Goal: Task Accomplishment & Management: Manage account settings

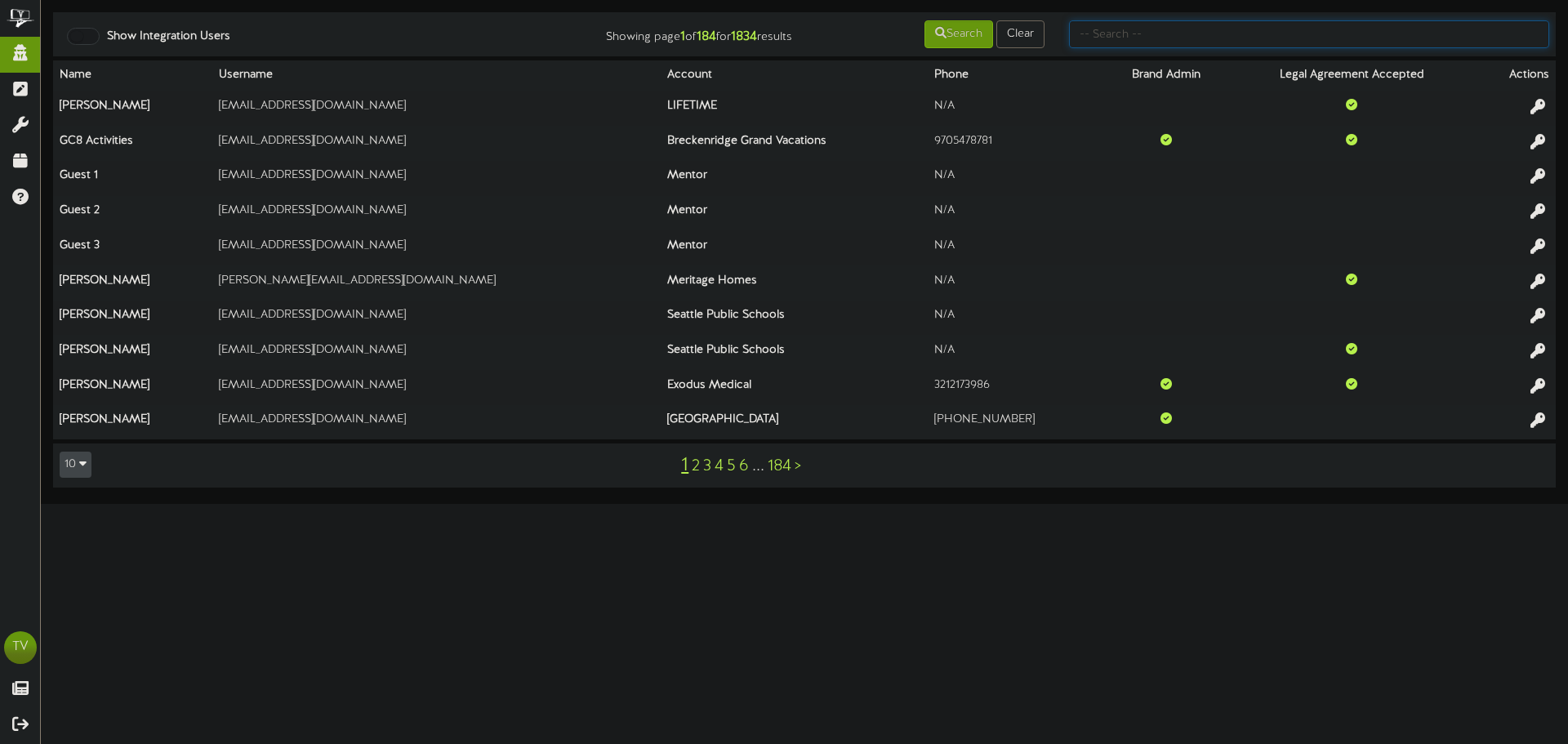
click at [1131, 37] on input "text" at bounding box center [1309, 34] width 480 height 28
type input "gentry"
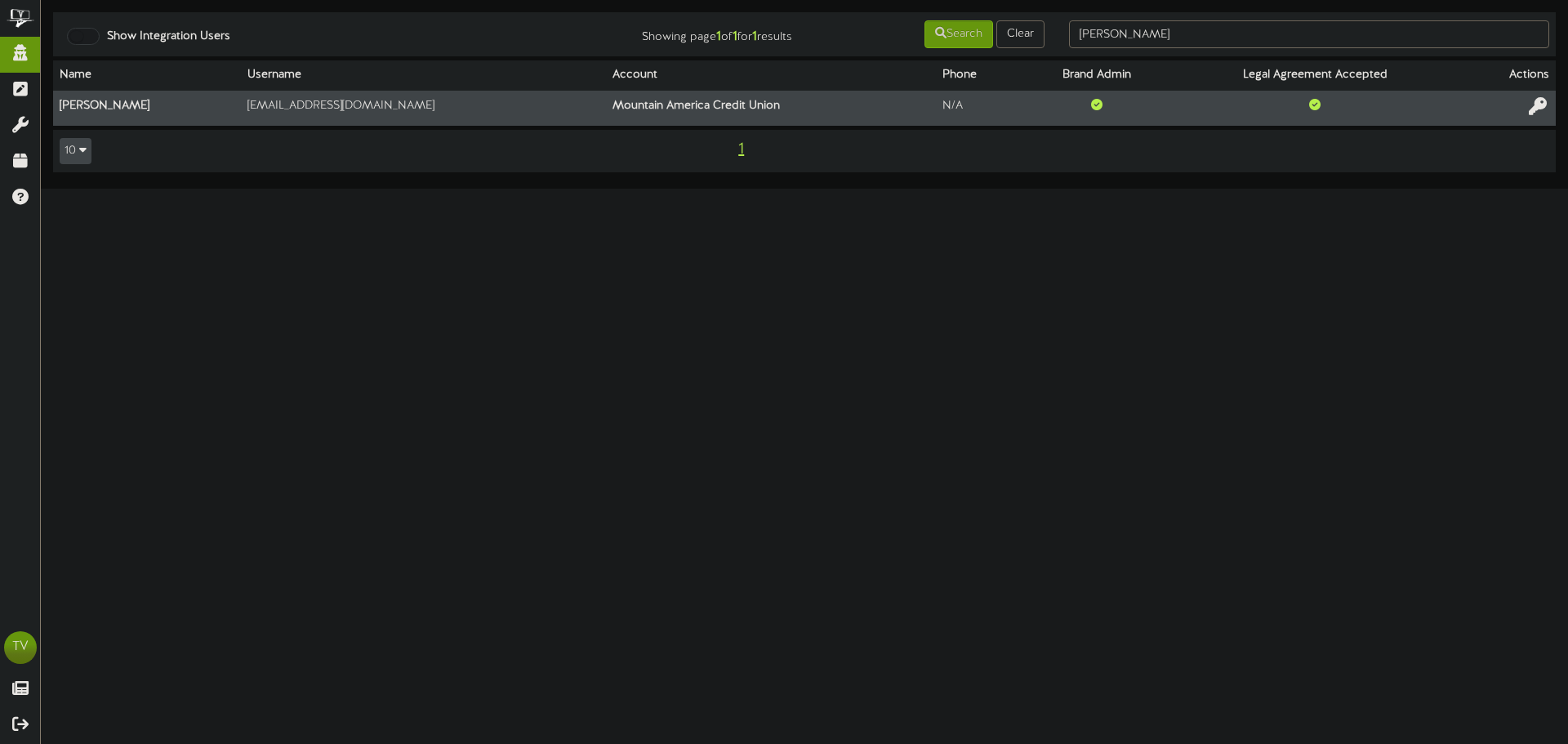
click at [1535, 102] on icon at bounding box center [1539, 107] width 18 height 18
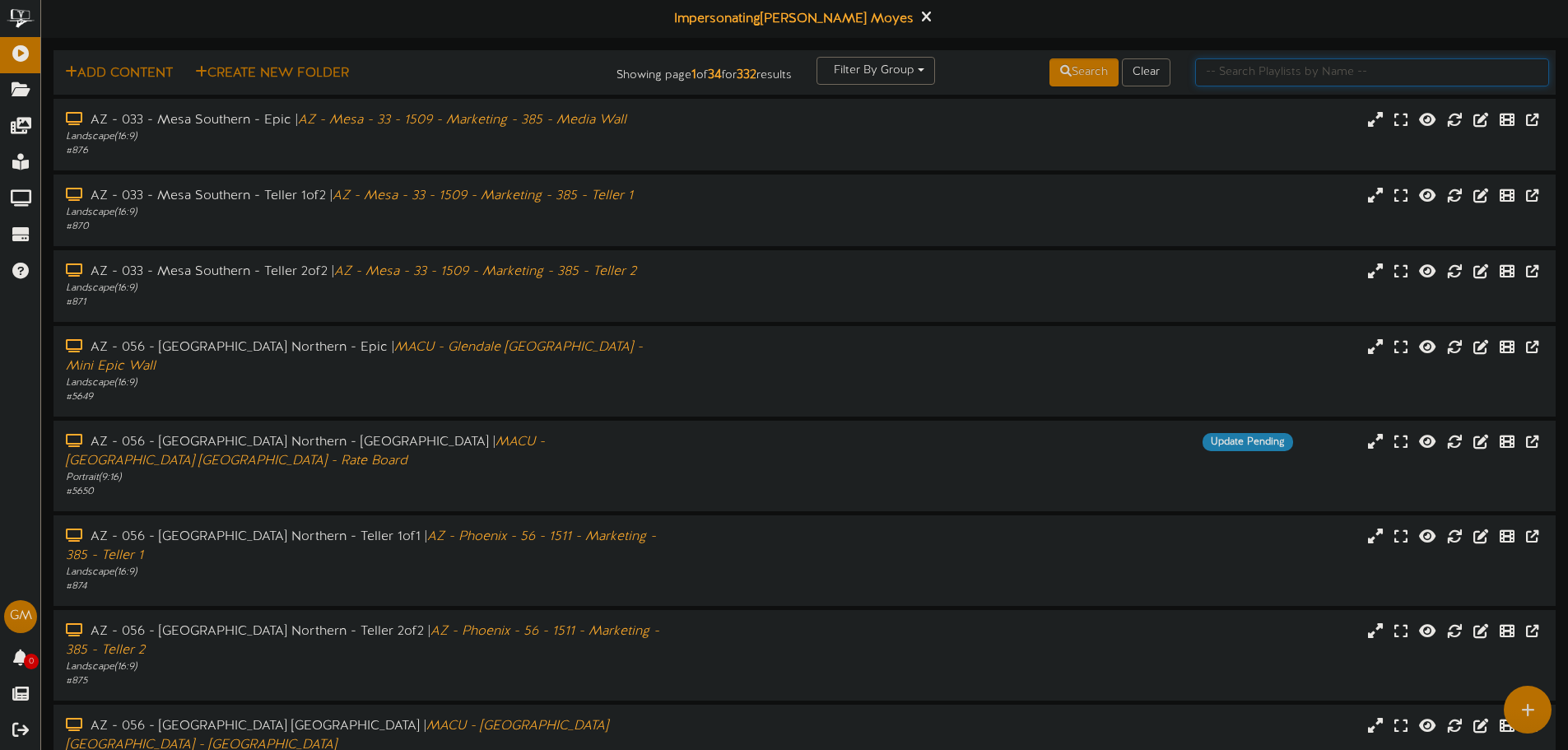
click at [1249, 74] on input "text" at bounding box center [1372, 73] width 354 height 28
type input "[PERSON_NAME]"
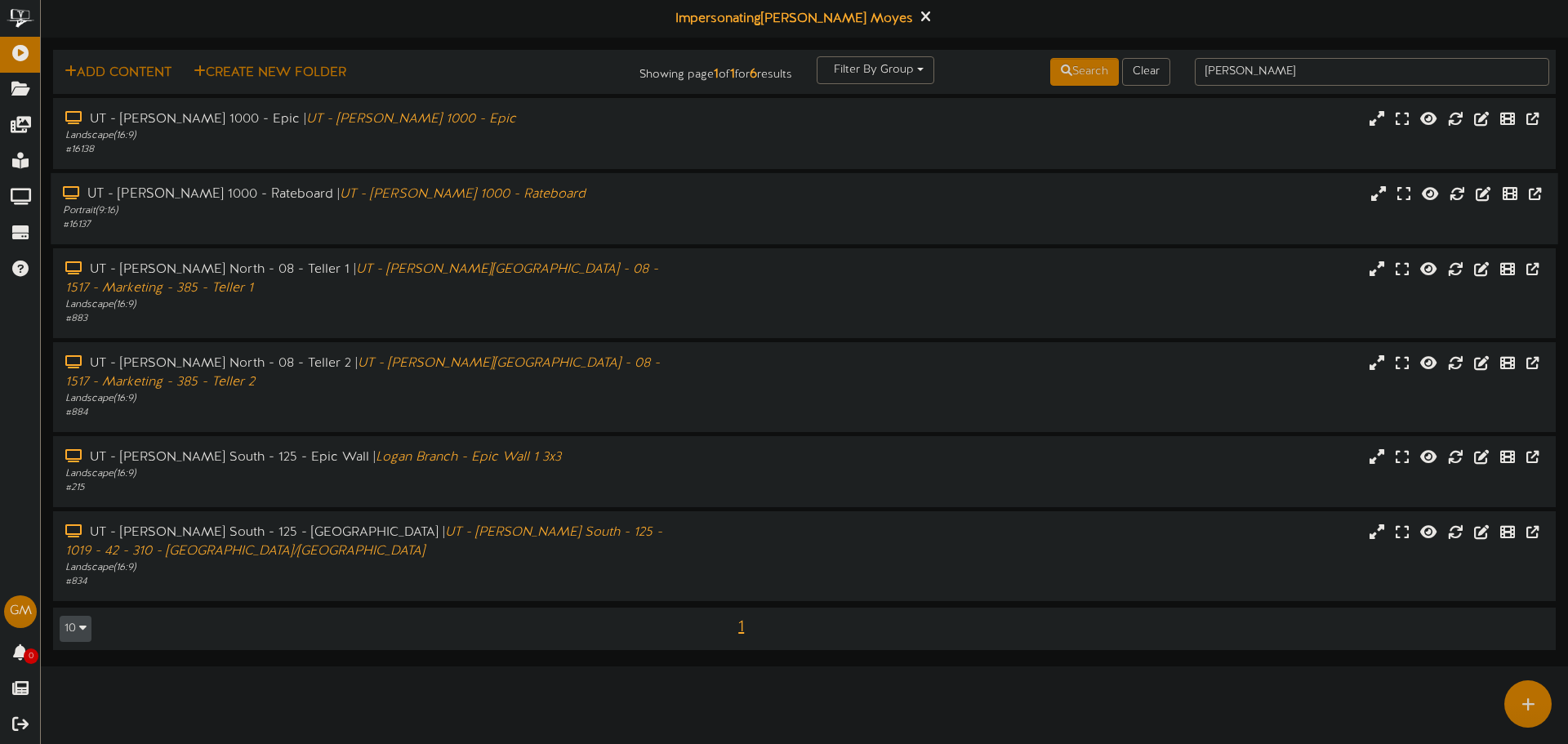
click at [301, 208] on div "Portrait ( 9:16 )" at bounding box center [365, 211] width 604 height 14
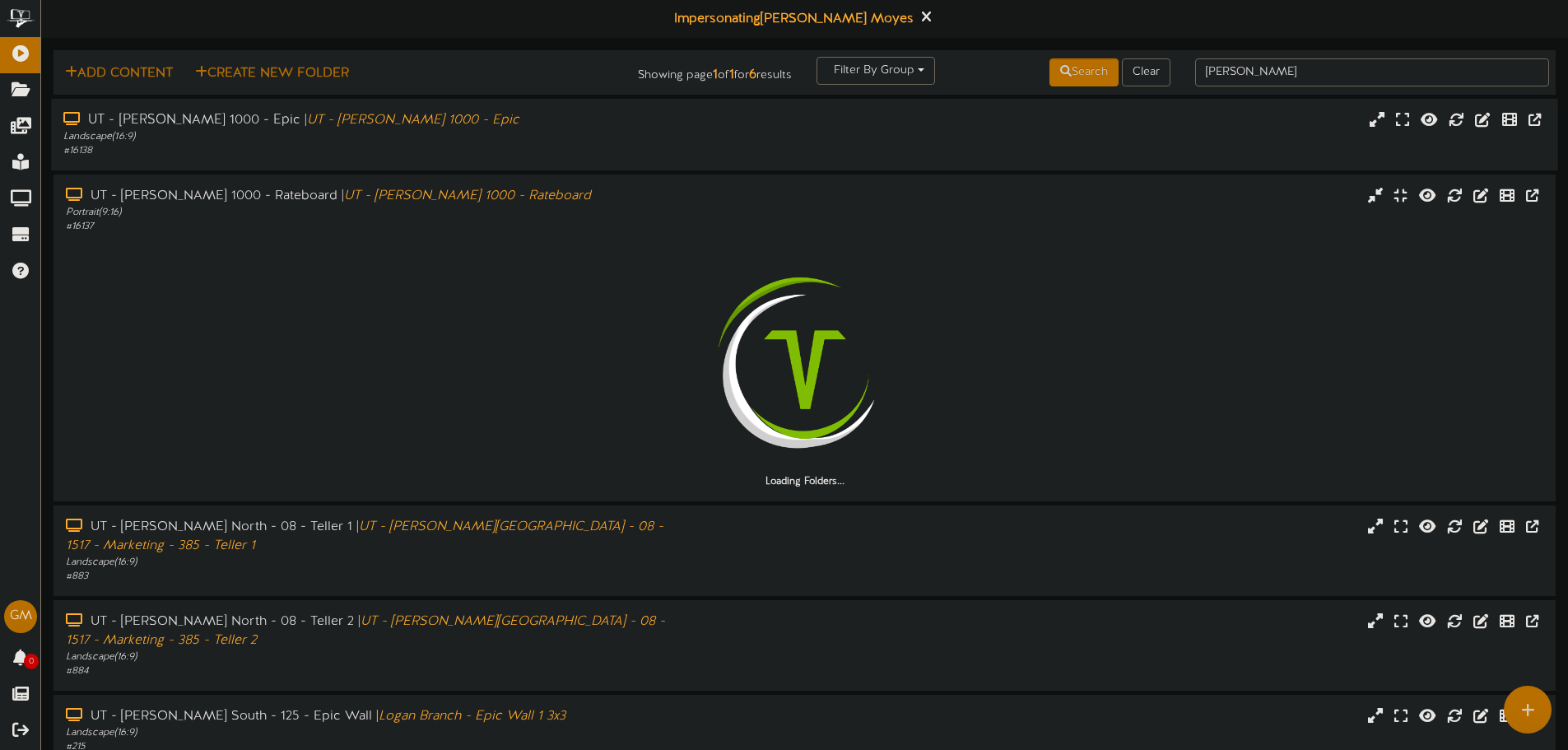
click at [356, 154] on div "# 16138" at bounding box center [365, 150] width 604 height 14
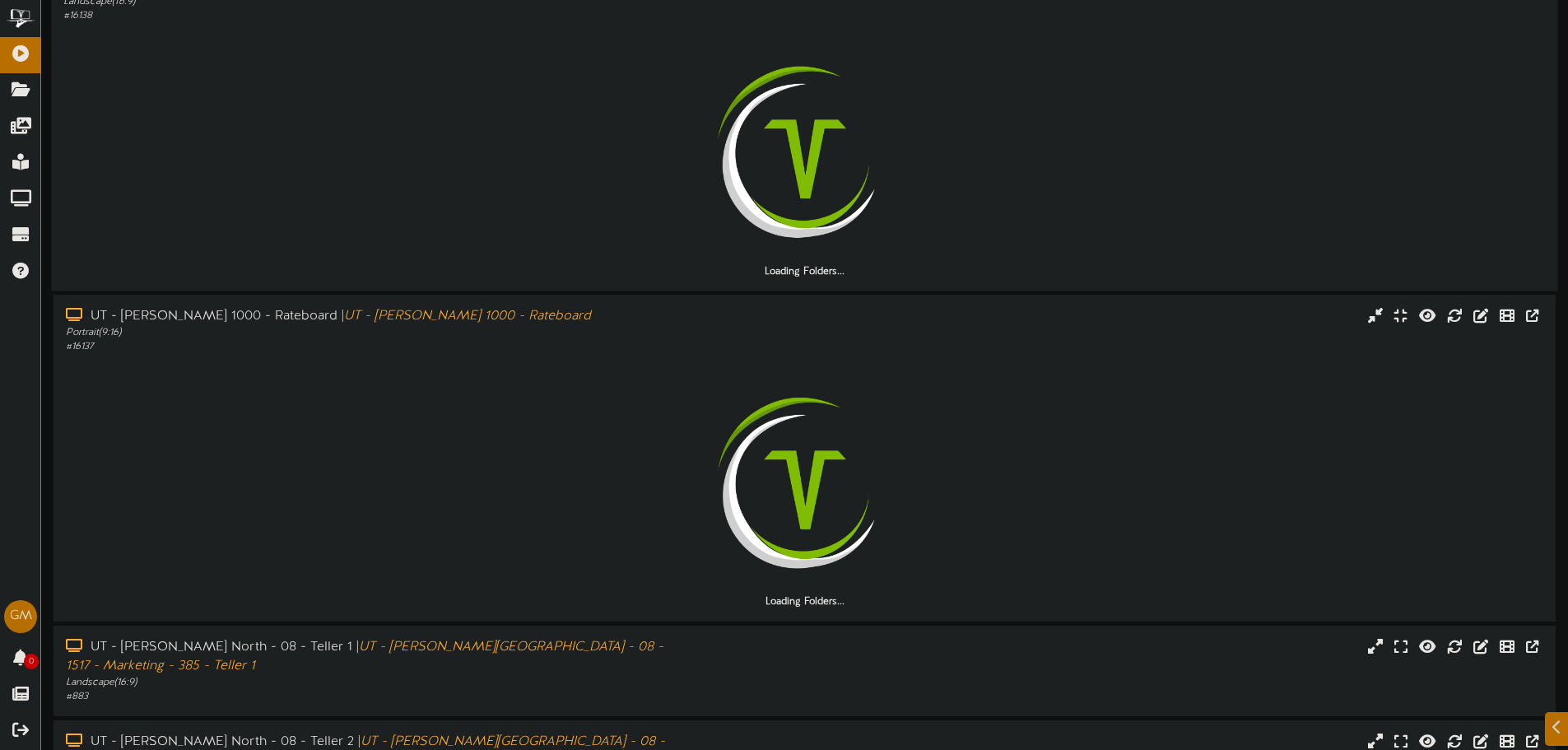
scroll to position [164, 0]
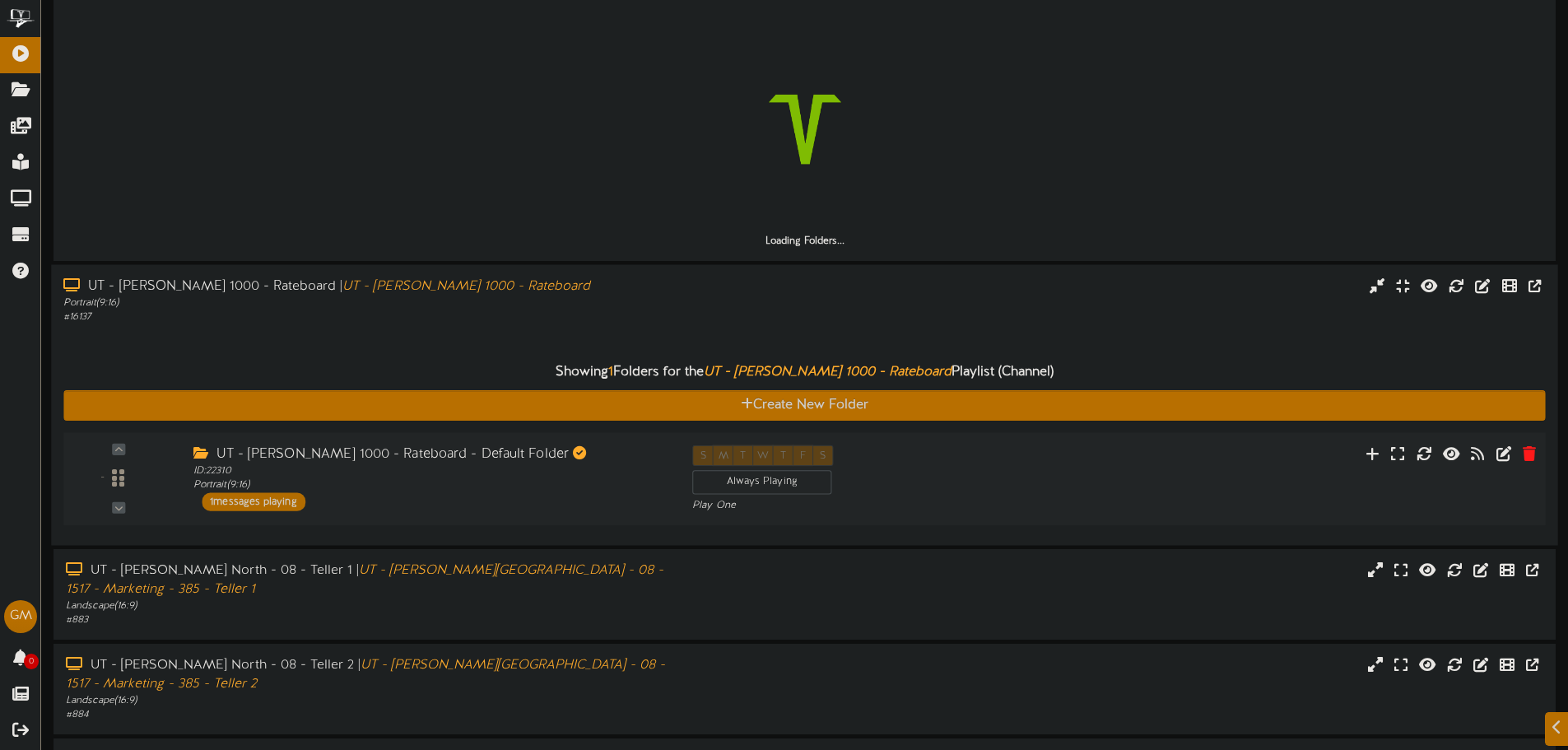
click at [599, 451] on div "UT - [PERSON_NAME] 1000 - Rateboard - Default Folder" at bounding box center [430, 454] width 474 height 19
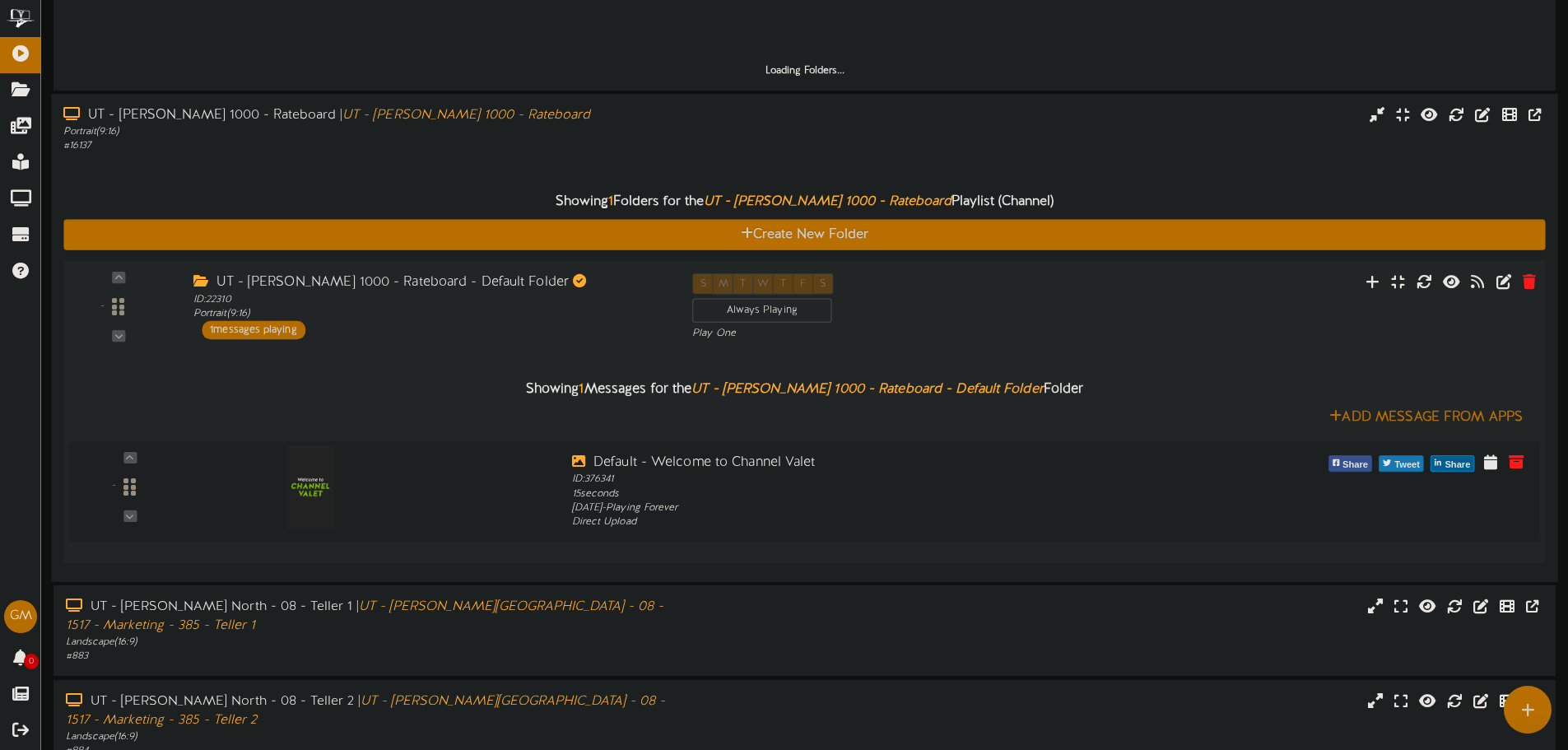
scroll to position [412, 0]
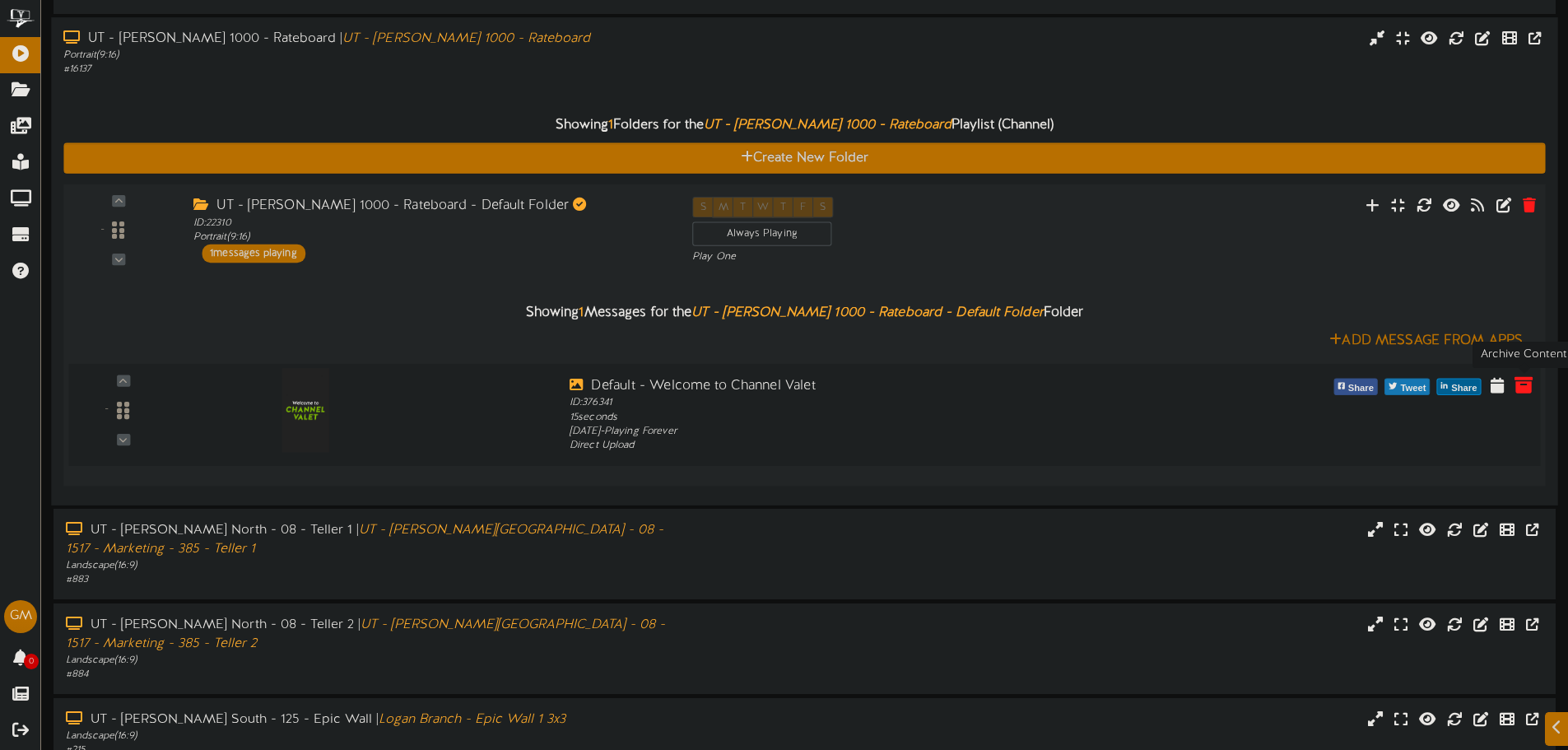
click at [1535, 386] on button at bounding box center [1524, 388] width 28 height 26
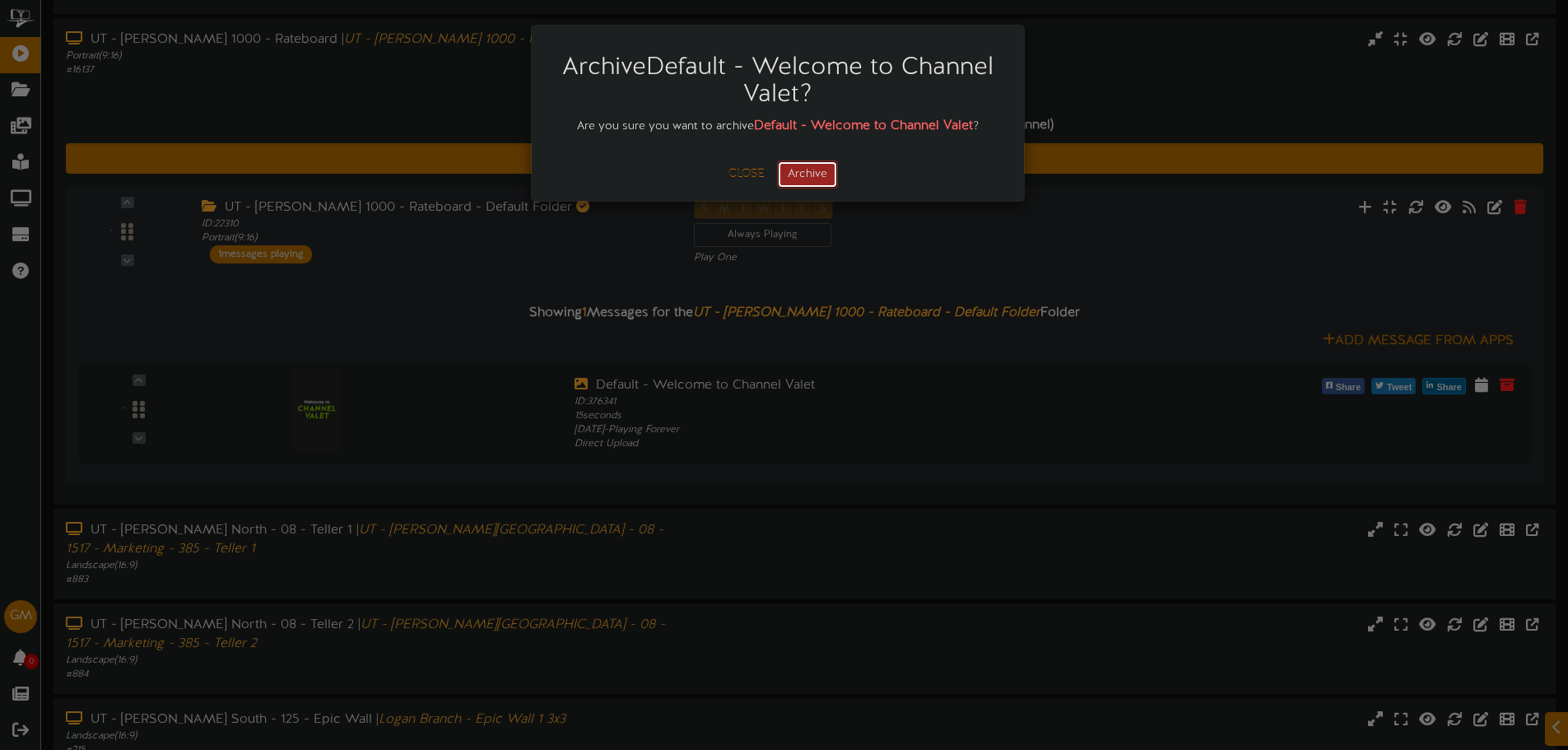
click at [808, 166] on button "Archive" at bounding box center [808, 174] width 61 height 28
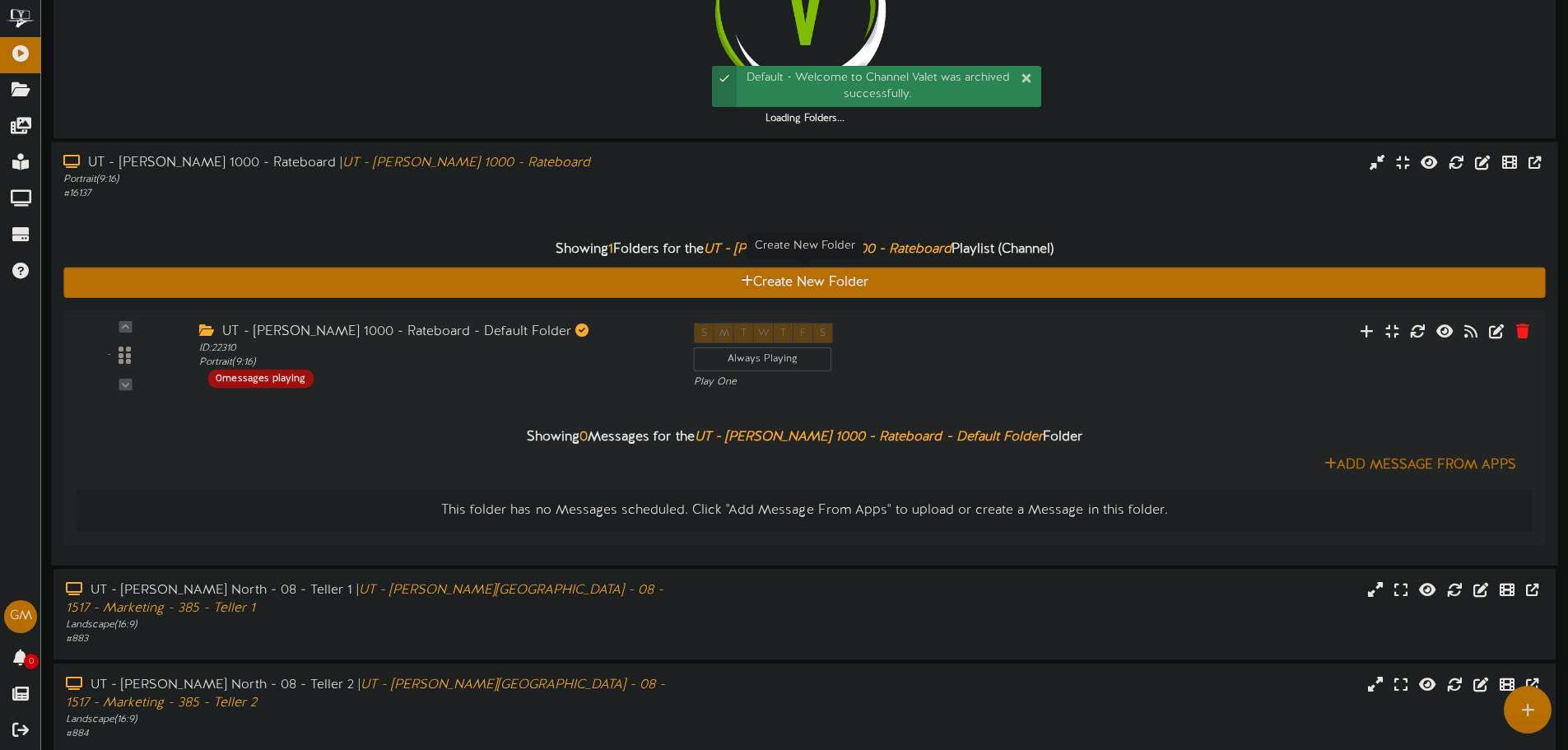
scroll to position [247, 0]
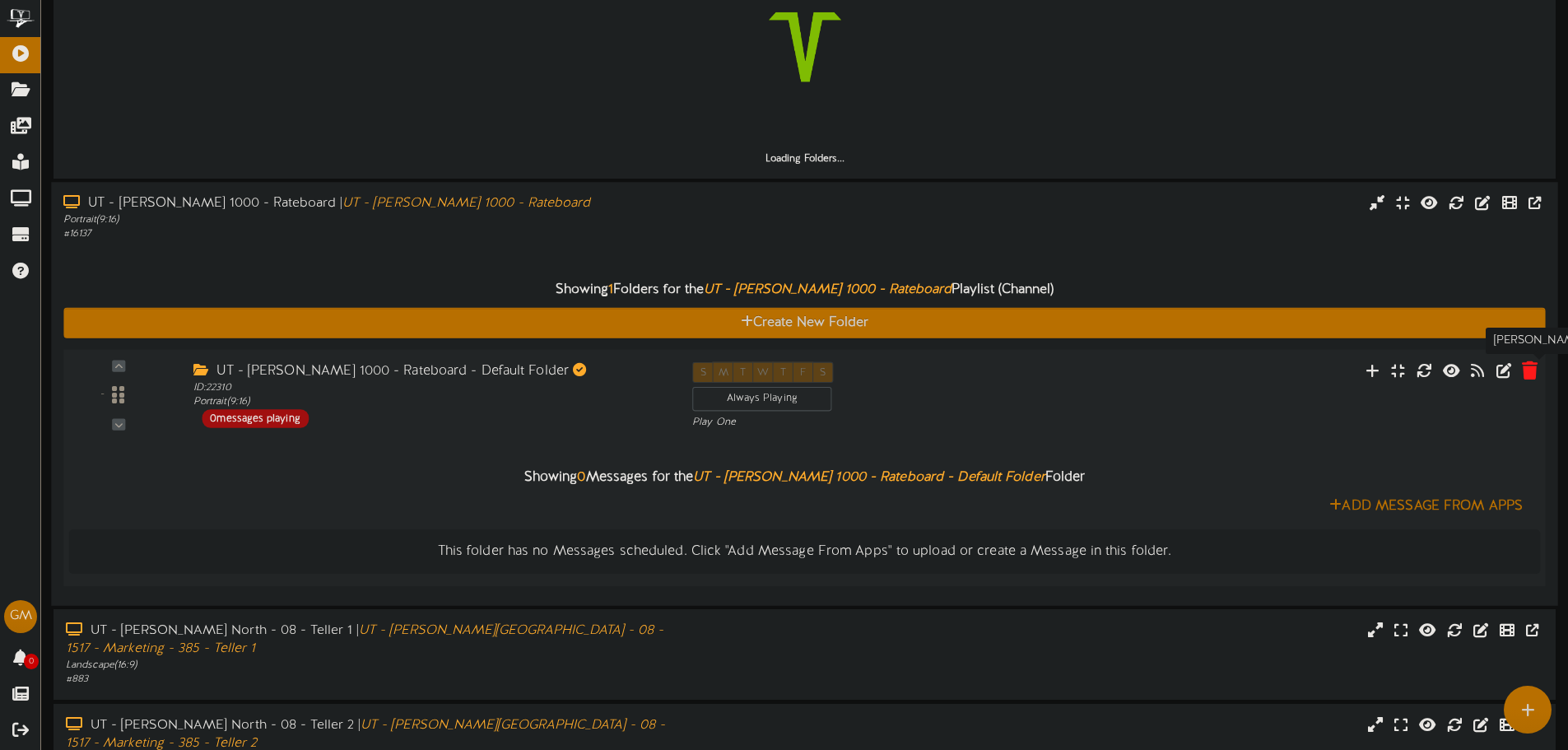
click at [1526, 371] on icon at bounding box center [1530, 370] width 16 height 18
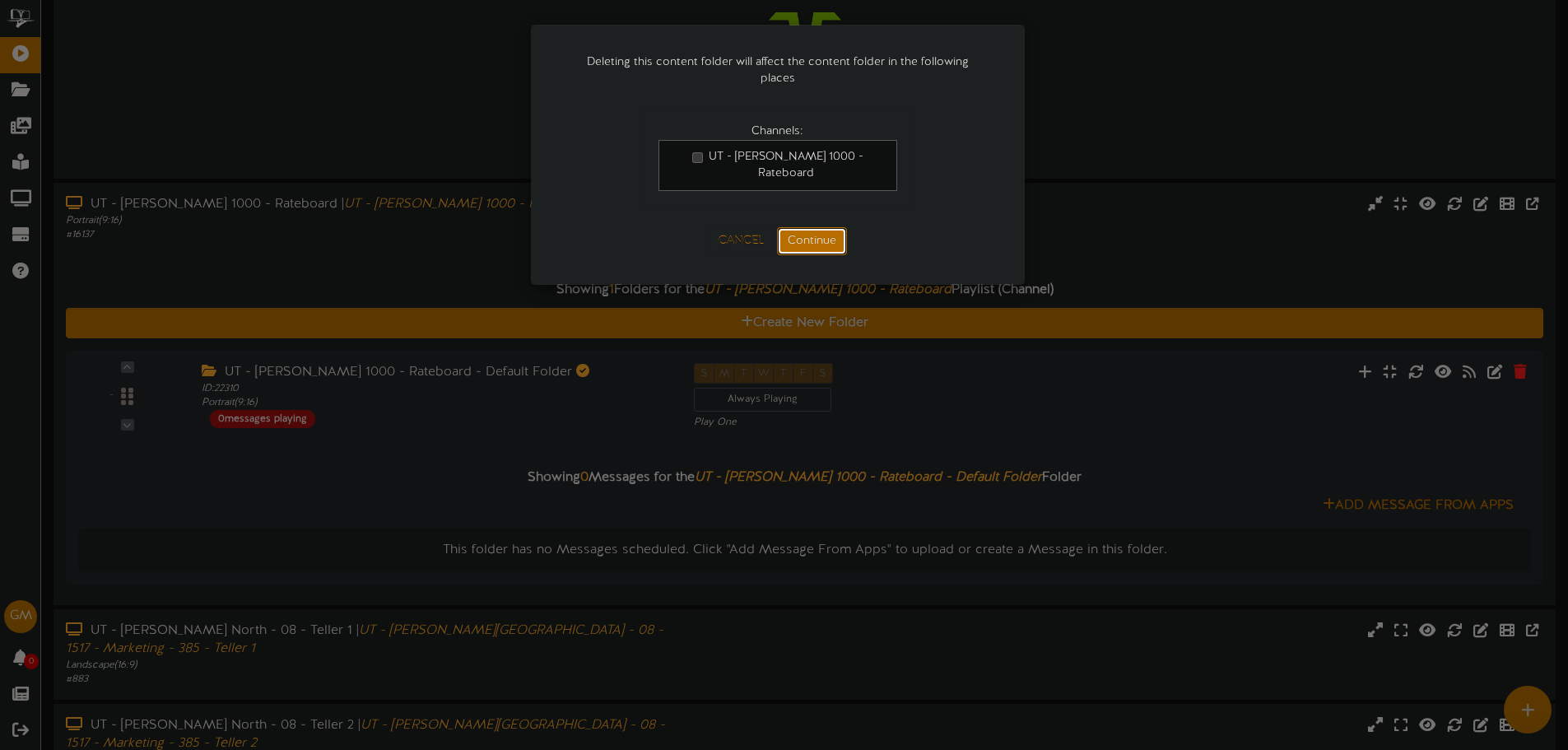
drag, startPoint x: 801, startPoint y: 221, endPoint x: 798, endPoint y: 235, distance: 14.3
click at [798, 235] on button "Continue" at bounding box center [812, 241] width 70 height 28
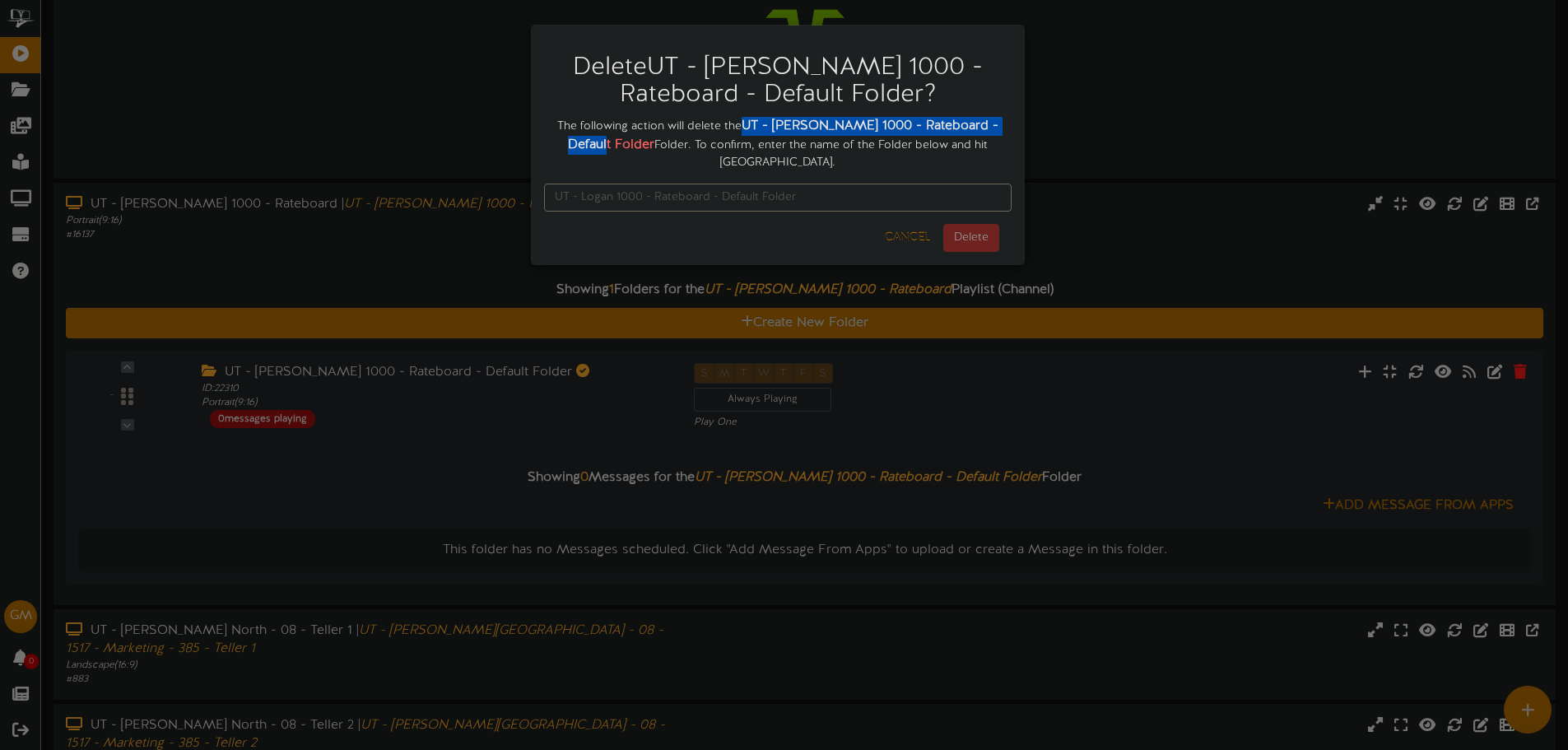
drag, startPoint x: 756, startPoint y: 125, endPoint x: 609, endPoint y: 150, distance: 149.1
click at [609, 150] on strong "UT - Logan 1000 - Rateboard - Default Folder" at bounding box center [783, 135] width 430 height 34
copy strong "UT - Logan 1000 - Rateboard - Default Folder"
click at [713, 187] on input "text" at bounding box center [778, 197] width 467 height 28
paste input "UT - Logan 1000 - Rateboard - Default Folder"
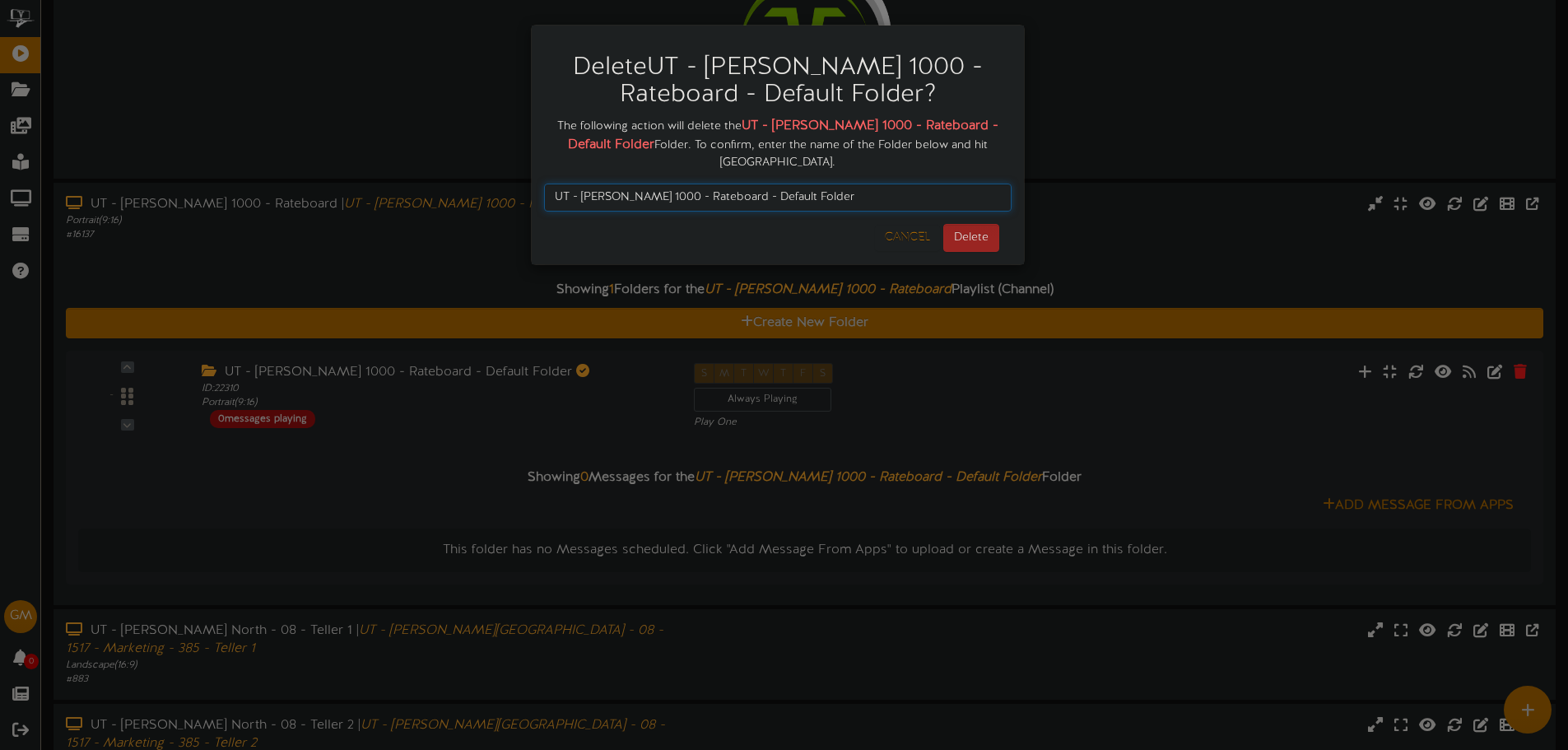
type input "UT - Logan 1000 - Rateboard - Default Folder"
click at [990, 224] on button "Delete" at bounding box center [972, 238] width 56 height 28
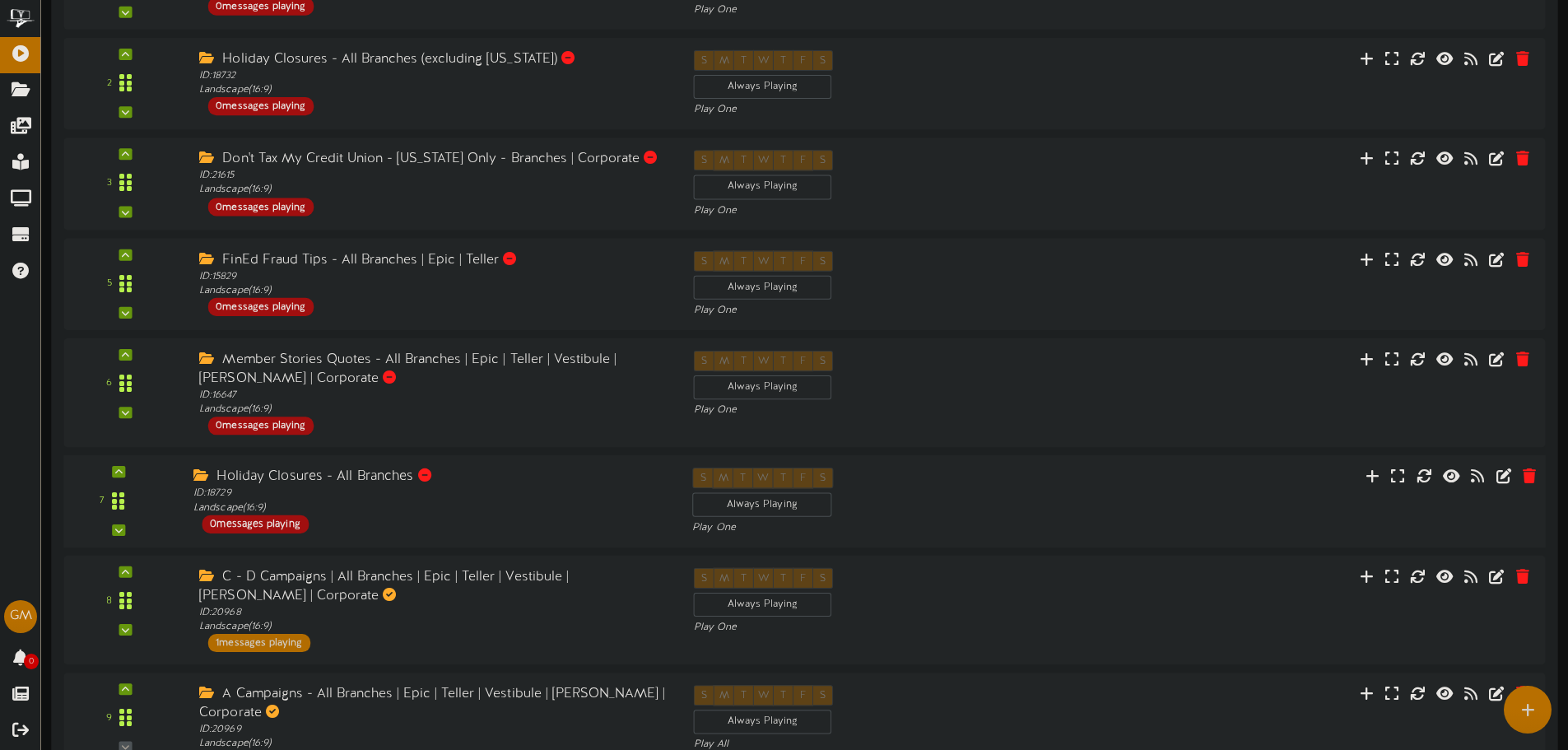
scroll to position [0, 0]
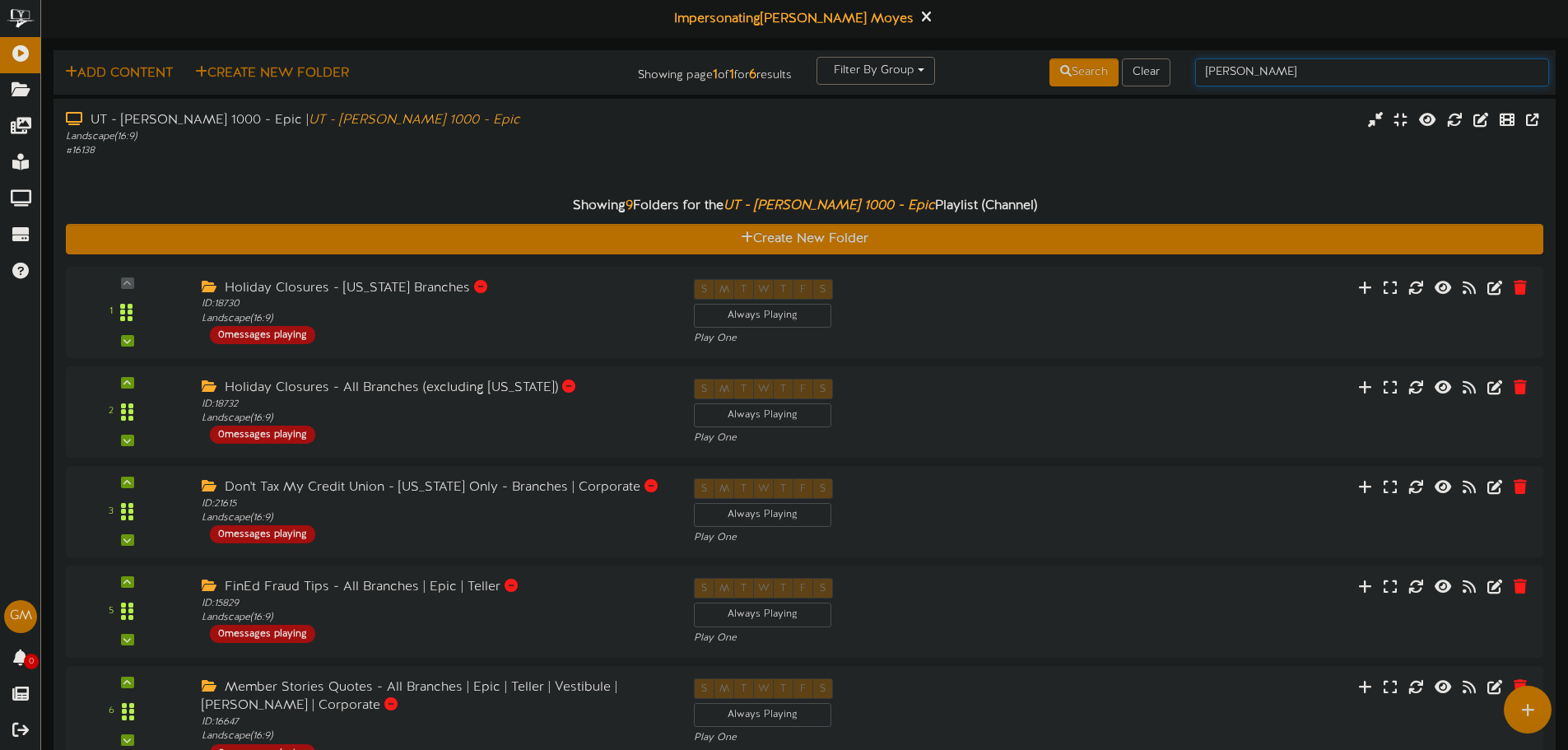
click at [1227, 64] on input "logan" at bounding box center [1372, 73] width 354 height 28
click at [1227, 64] on input "logan" at bounding box center [1372, 73] width 354 height 28
type input "west valley"
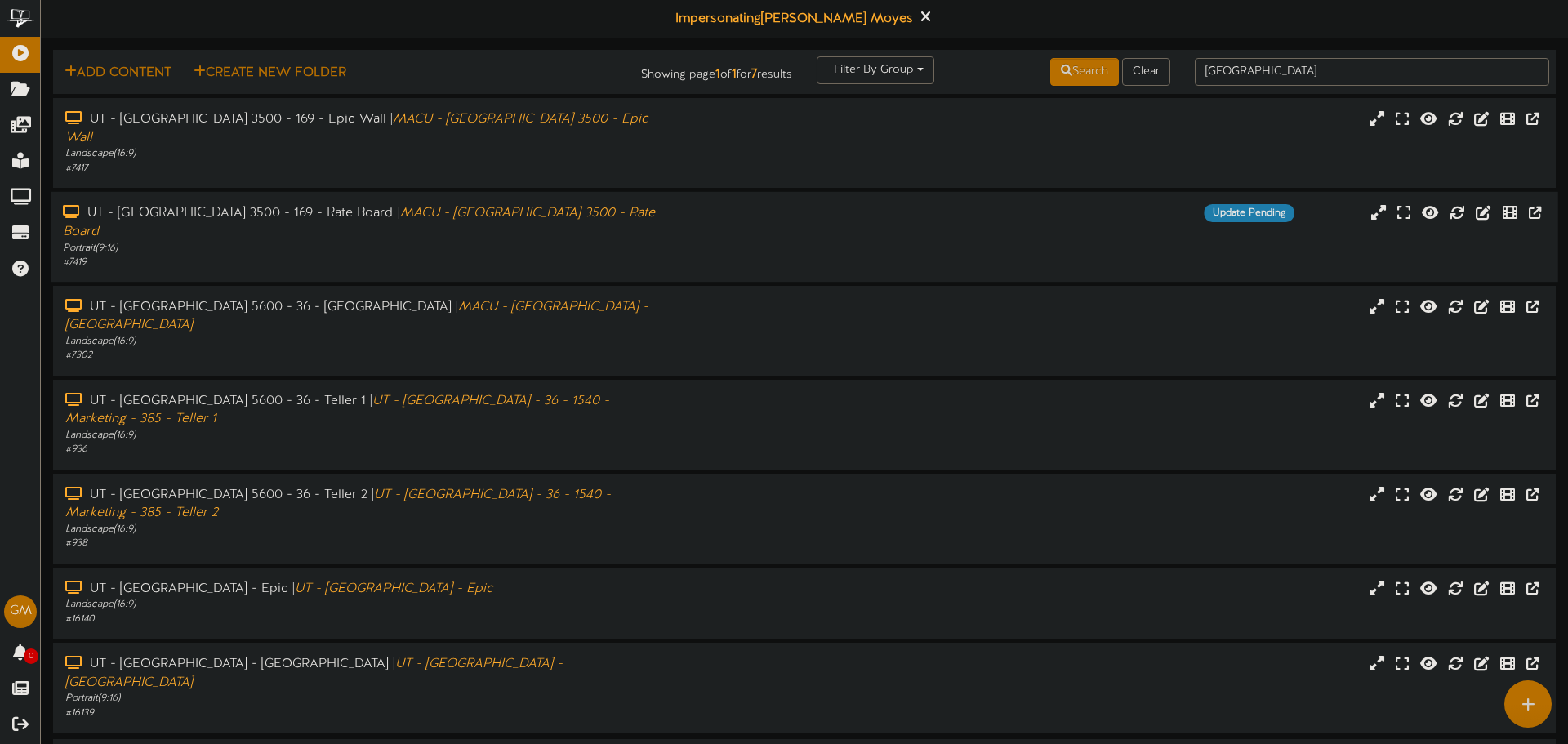
click at [523, 256] on div "# 7419" at bounding box center [365, 262] width 604 height 14
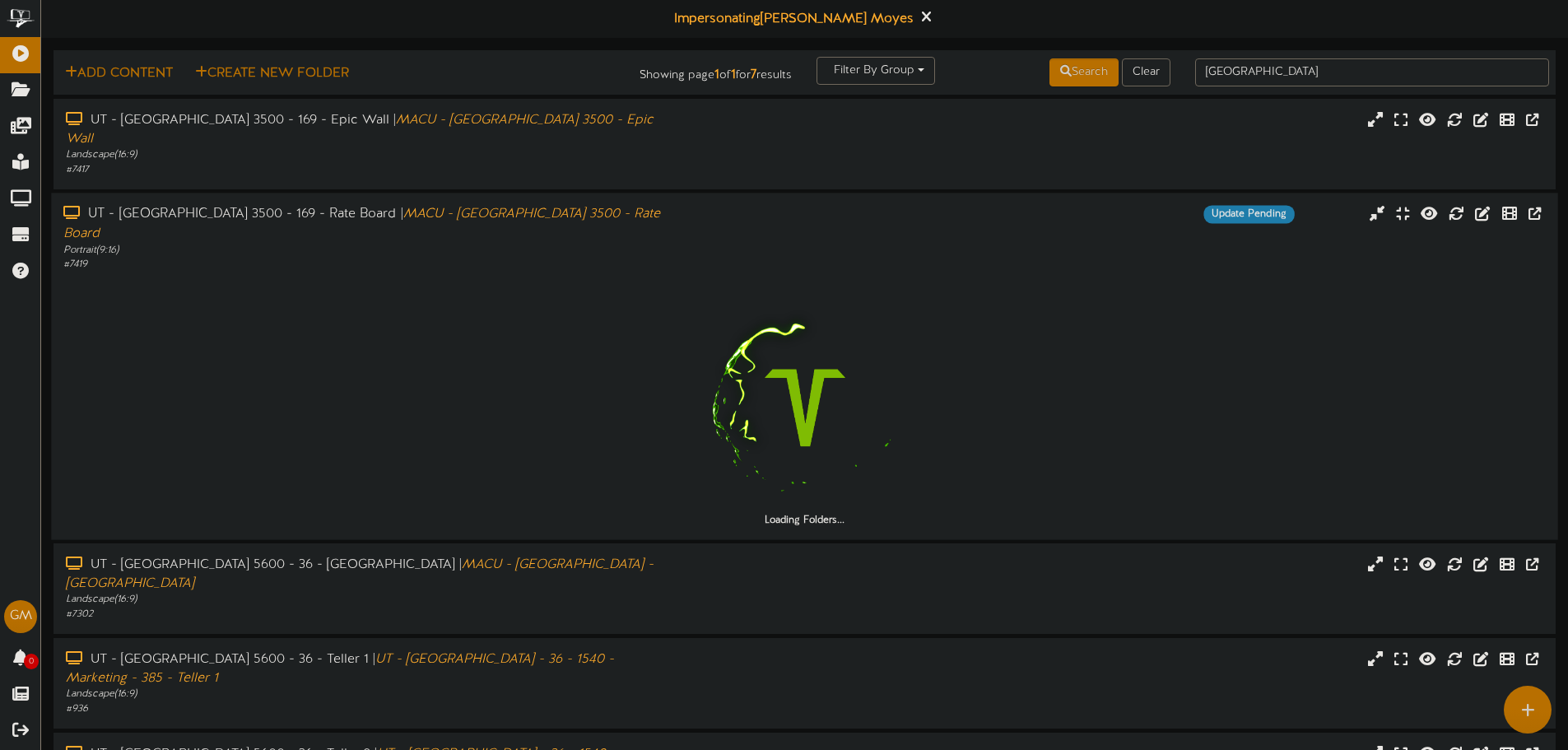
click at [454, 271] on div "Loading Folders..." at bounding box center [804, 399] width 1482 height 256
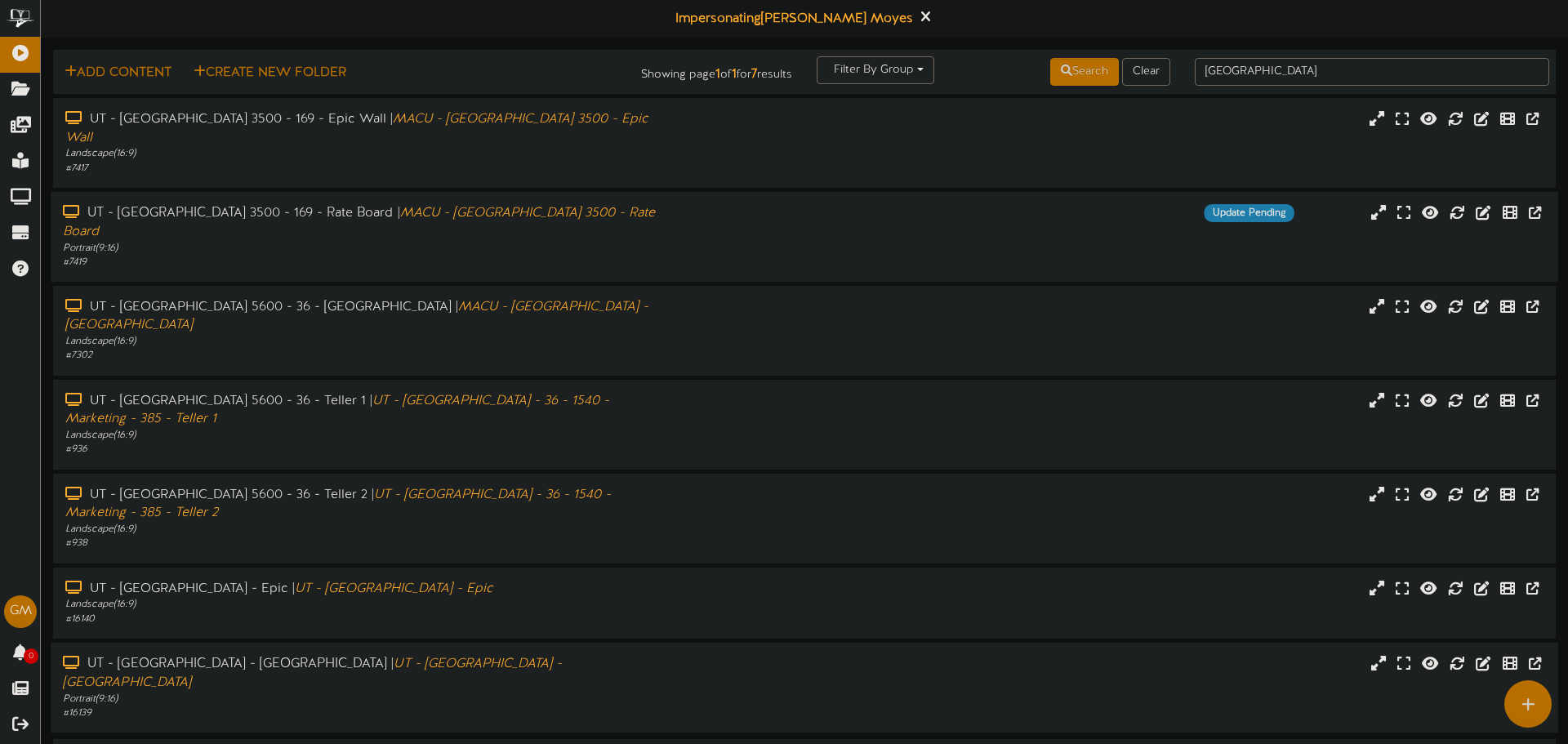
click at [229, 706] on div "# 16139" at bounding box center [365, 713] width 604 height 14
click at [267, 613] on div "# 16140" at bounding box center [362, 619] width 599 height 14
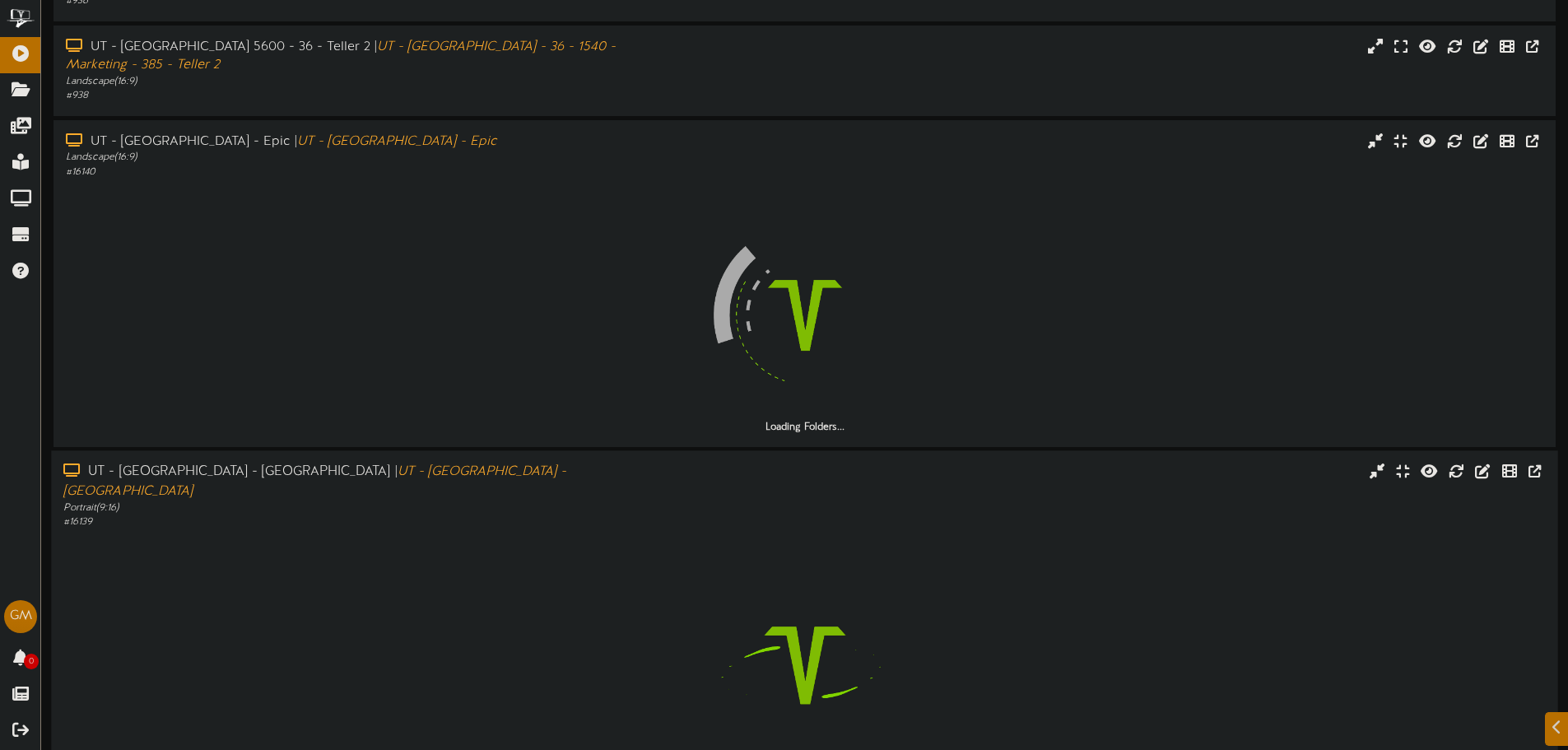
scroll to position [406, 0]
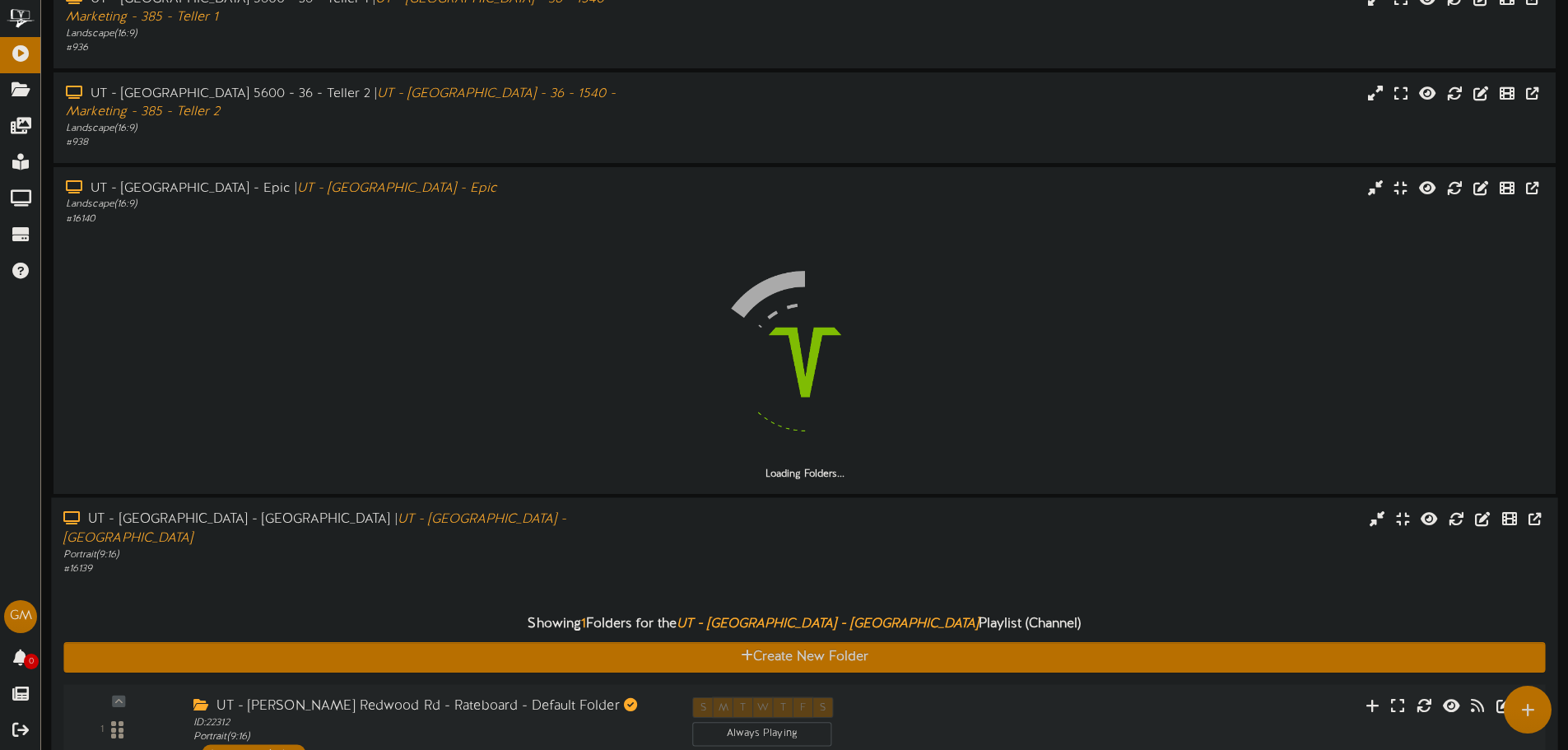
click at [567, 697] on div "UT - Rose Park Redwood Rd - Rateboard - Default Folder" at bounding box center [430, 706] width 474 height 19
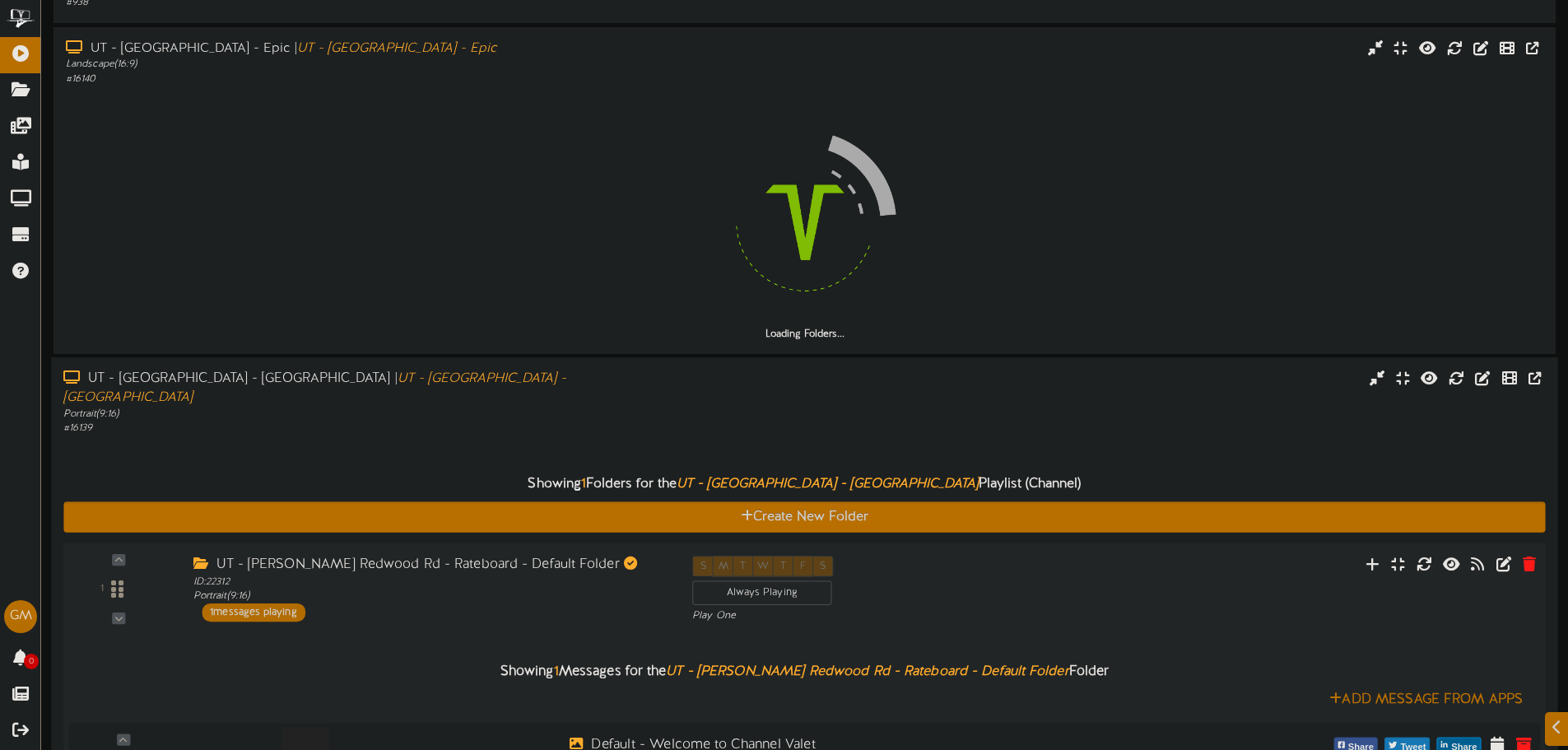
scroll to position [612, 0]
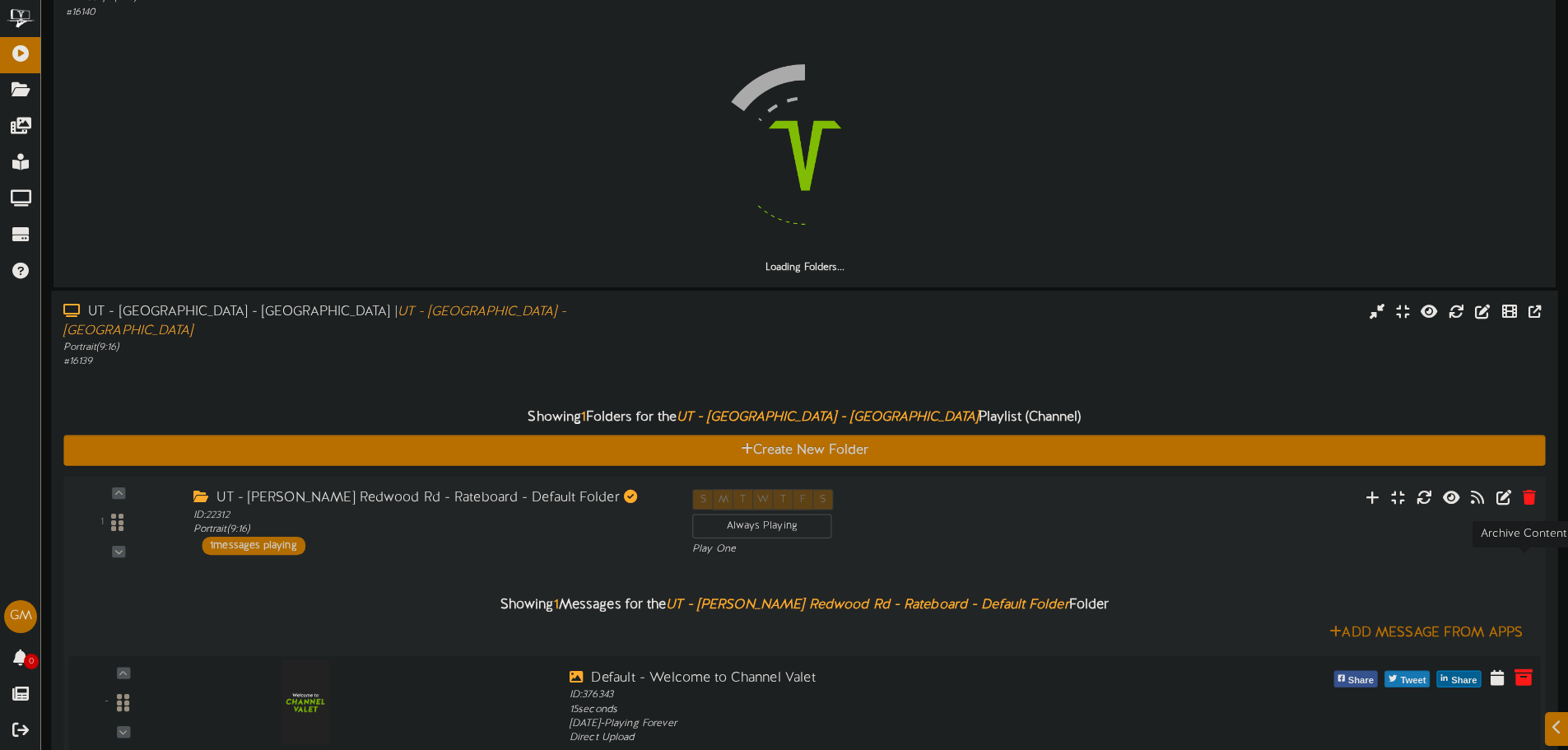
click at [1536, 667] on button at bounding box center [1524, 680] width 28 height 26
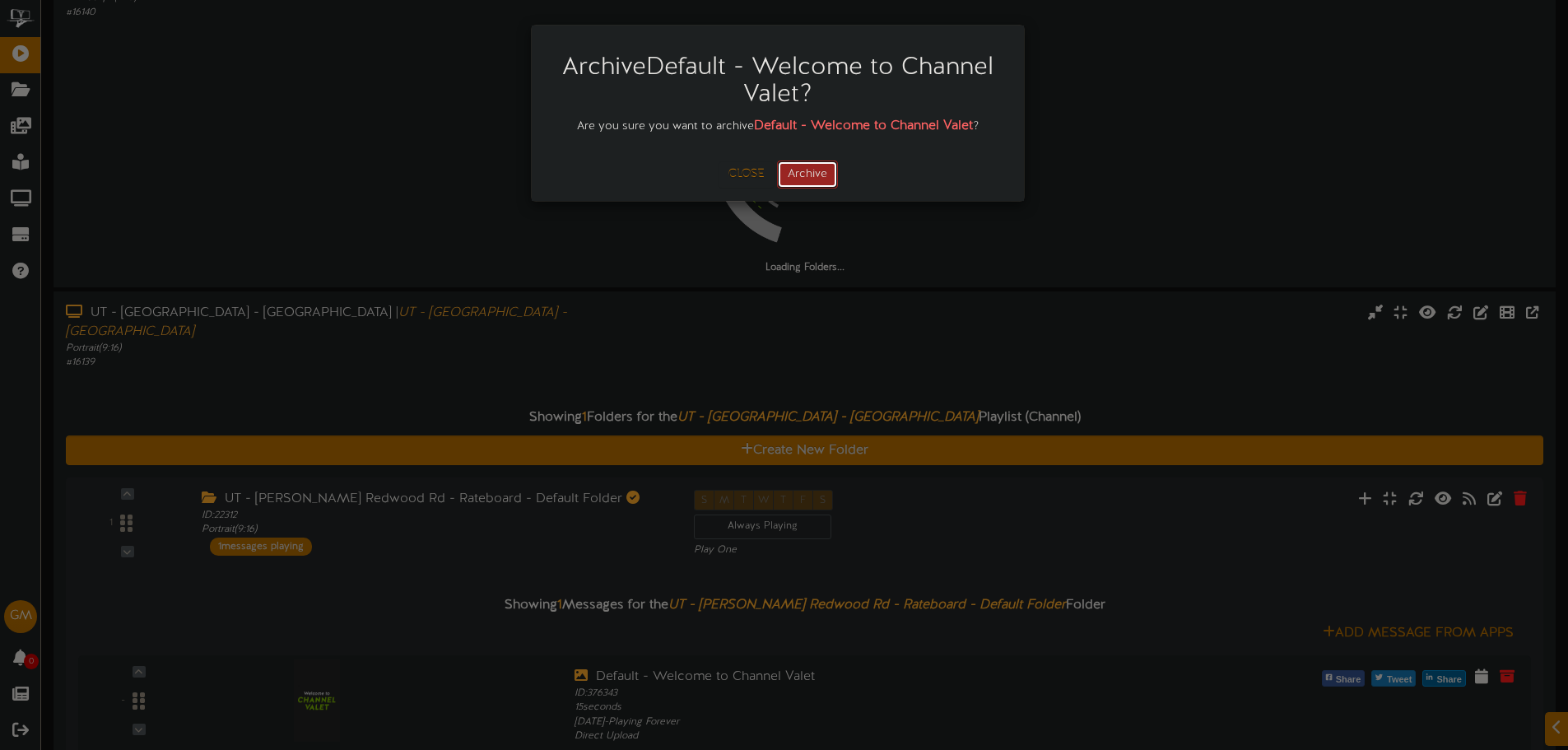
click at [833, 173] on button "Archive" at bounding box center [808, 174] width 61 height 28
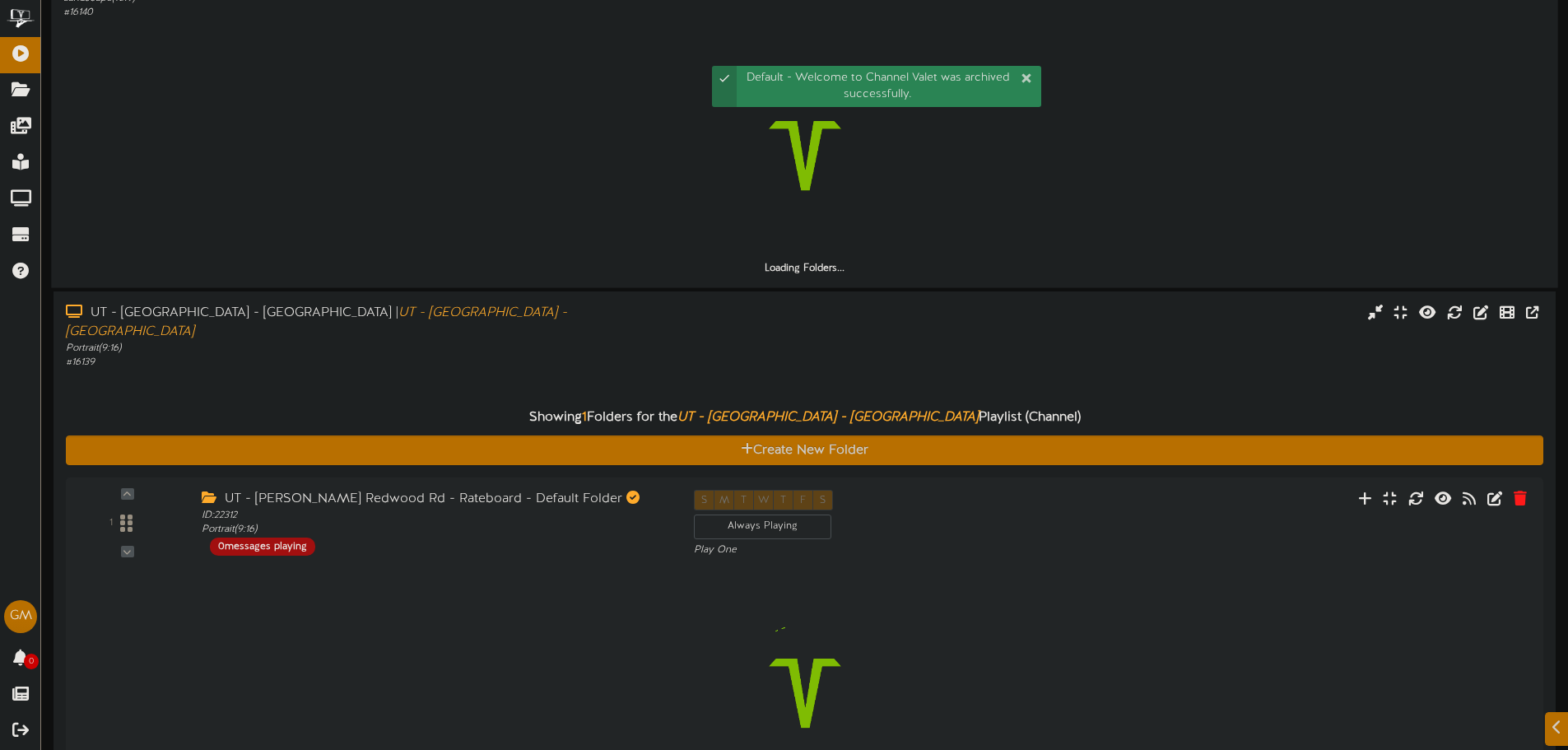
scroll to position [547, 0]
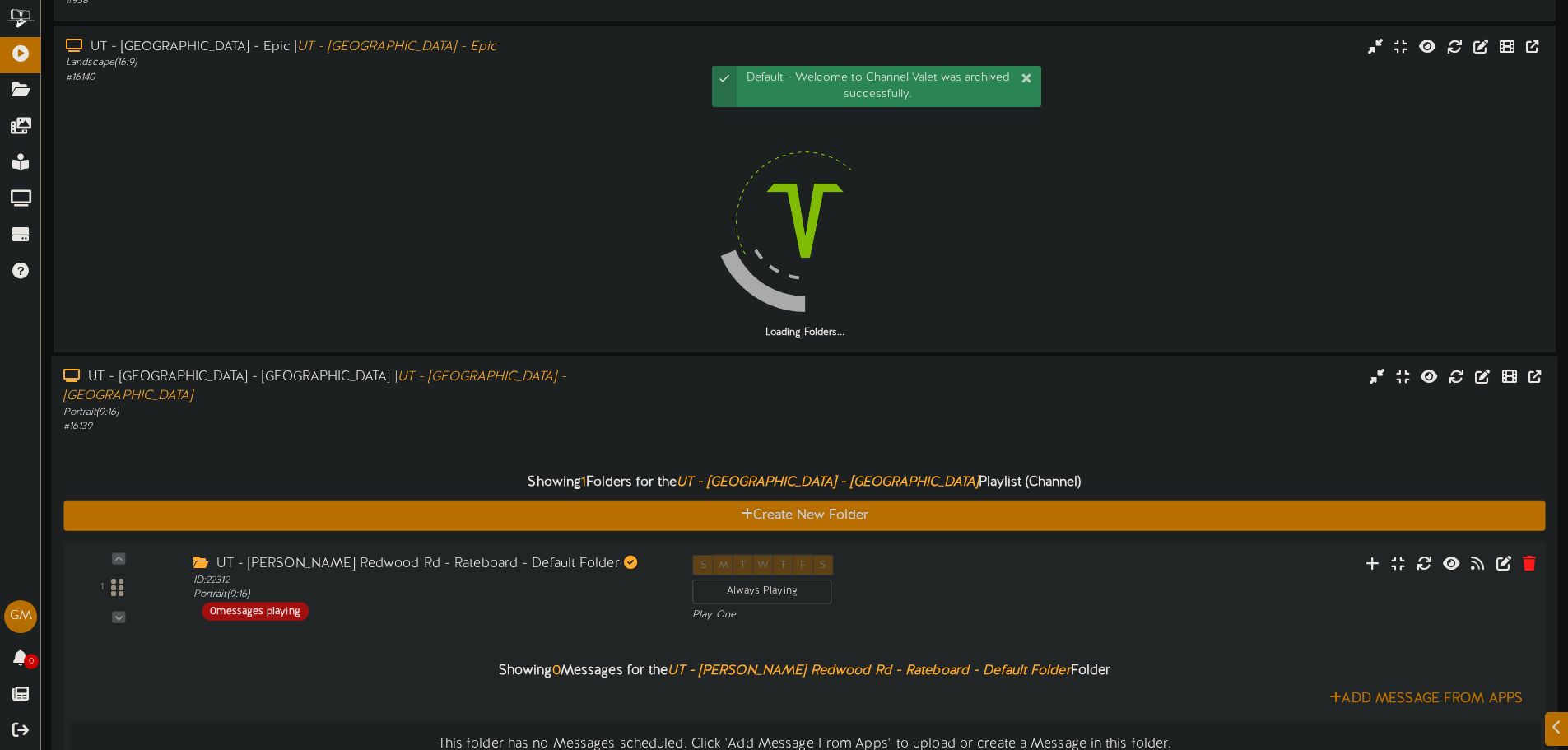
click at [1536, 542] on div "1 ID: 22312" at bounding box center [804, 660] width 1497 height 237
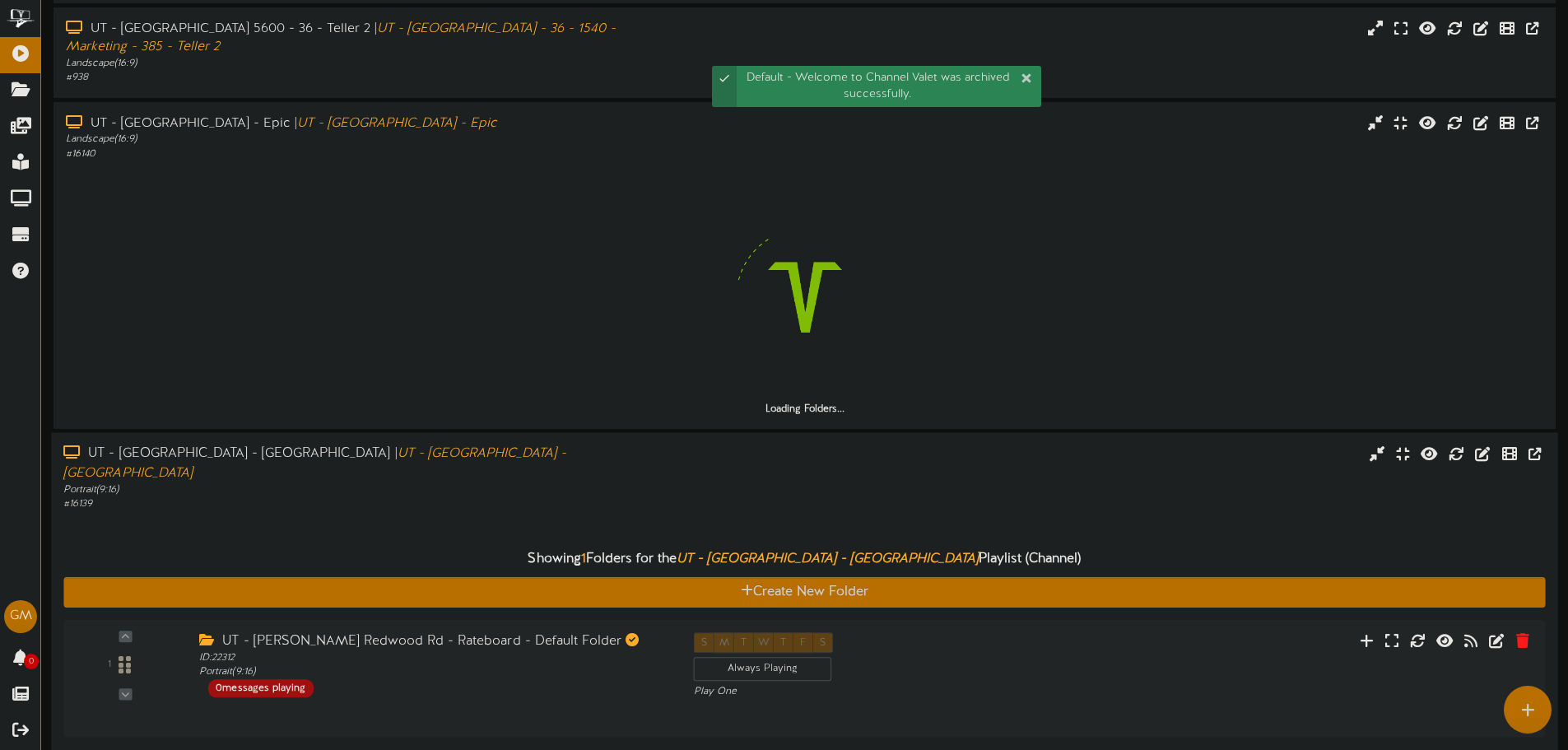
scroll to position [406, 0]
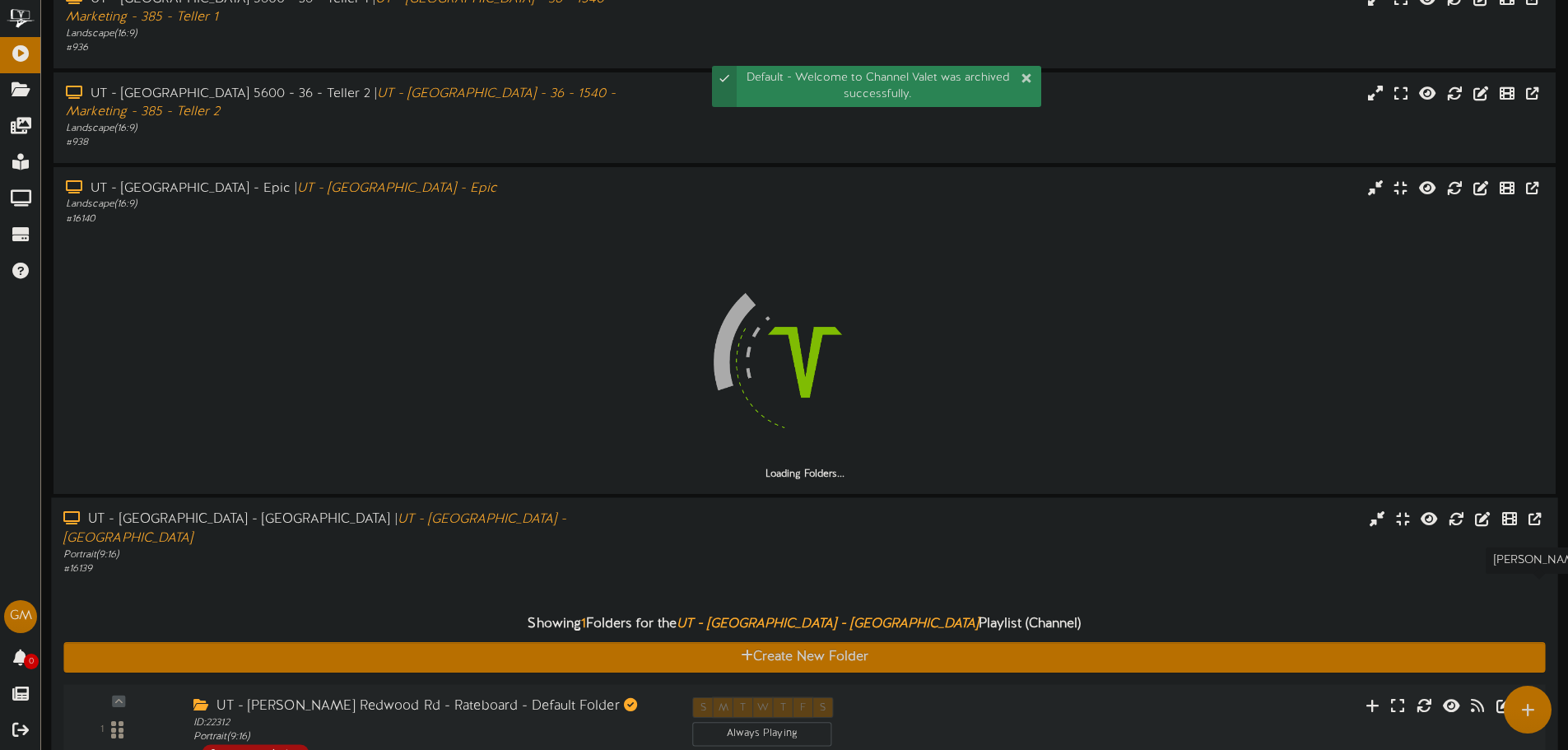
click at [1535, 696] on icon at bounding box center [1530, 705] width 16 height 18
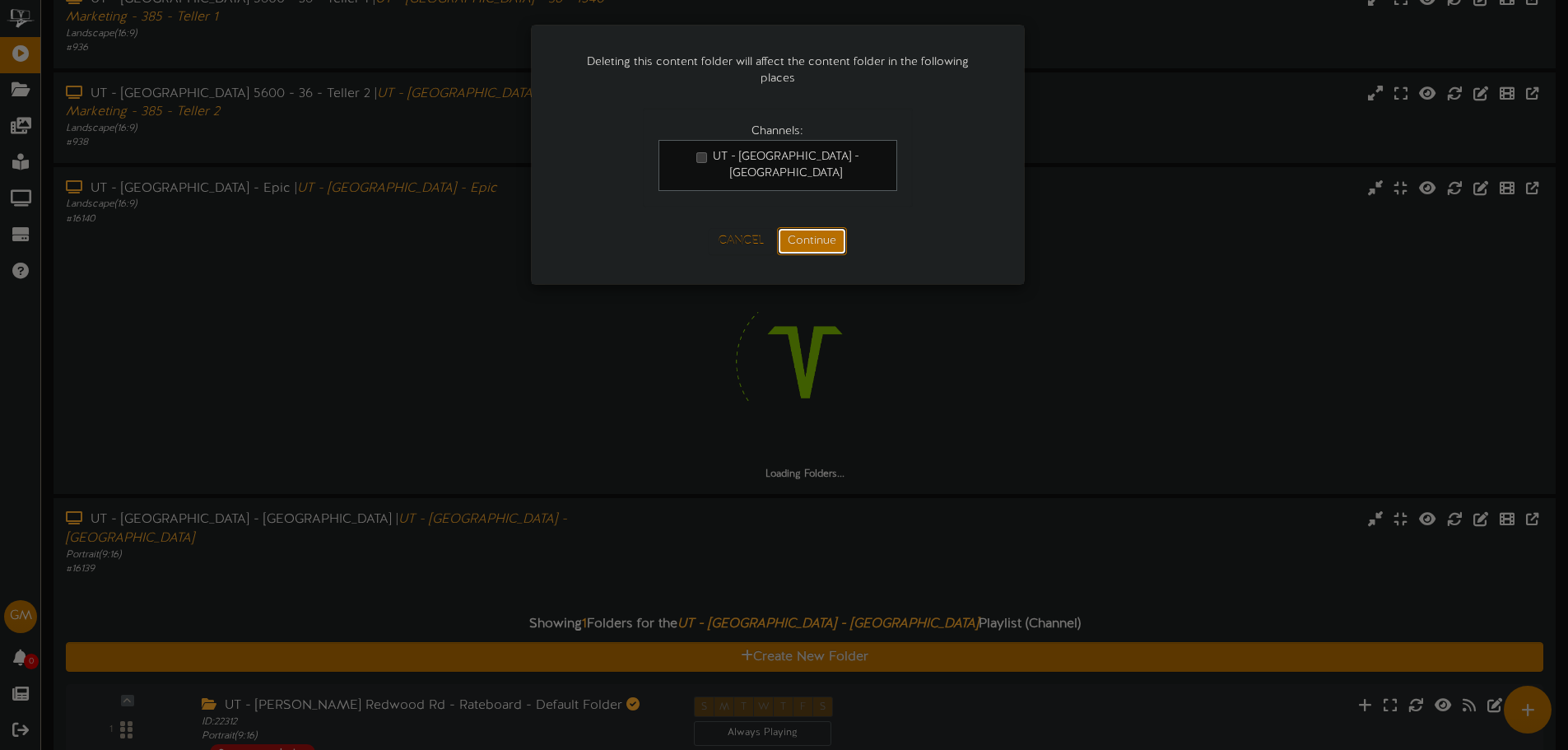
click at [827, 231] on button "Continue" at bounding box center [812, 241] width 70 height 28
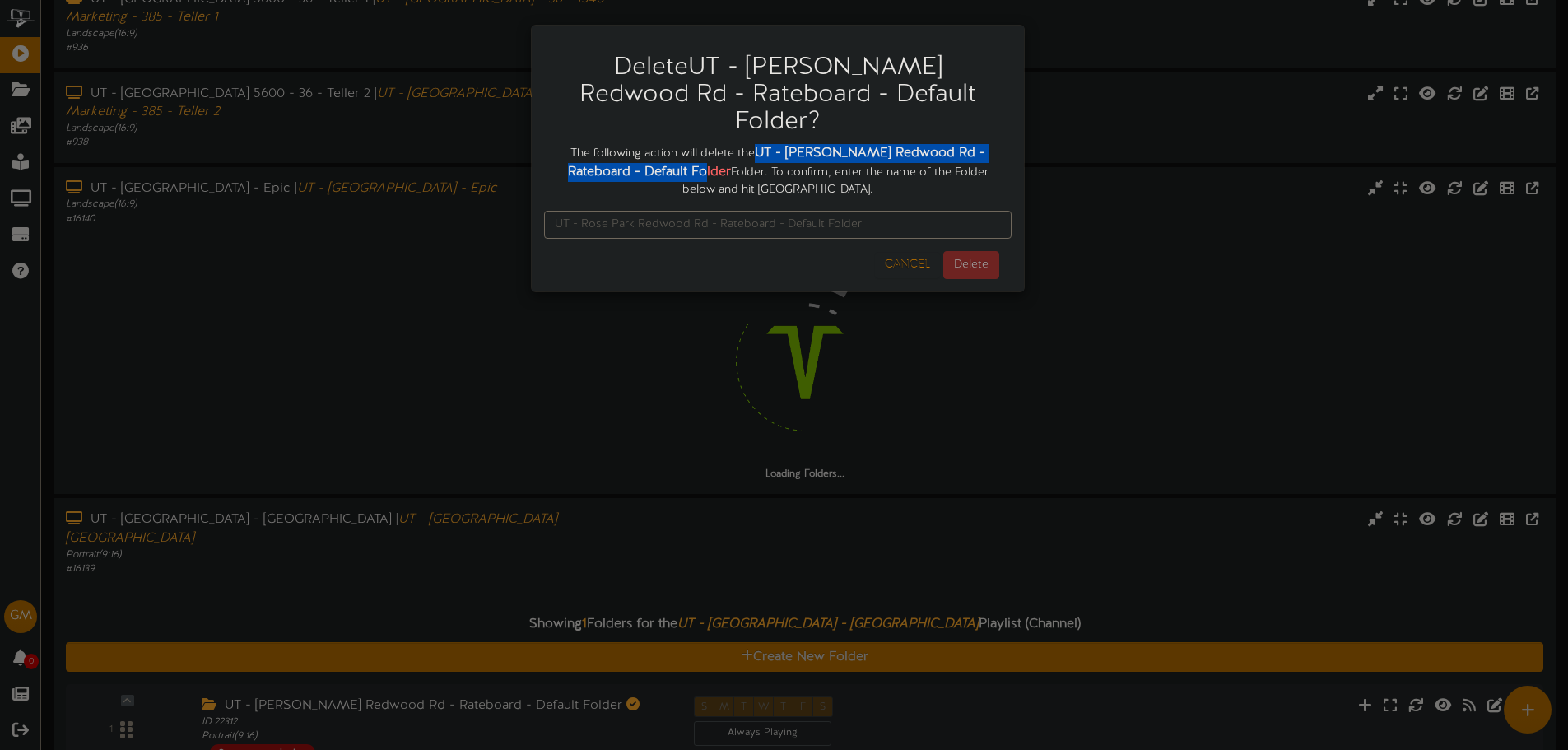
drag, startPoint x: 750, startPoint y: 121, endPoint x: 659, endPoint y: 145, distance: 94.1
click at [659, 145] on div "The following action will delete the UT - Rose Park Redwood Rd - Rateboard - De…" at bounding box center [778, 171] width 467 height 55
copy strong "UT - Rose Park Redwood Rd - Rateboard - Default Folder"
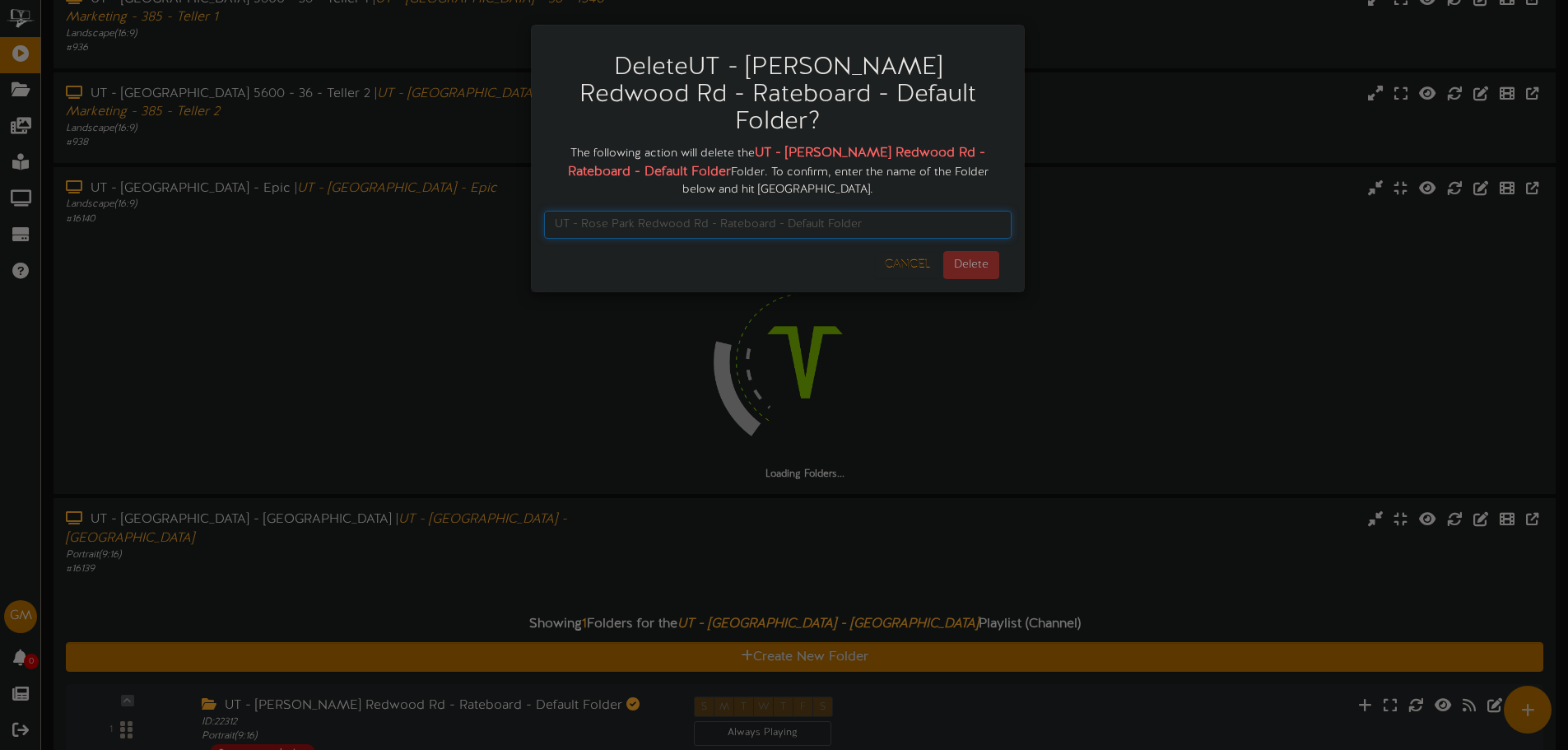
click at [874, 211] on input "text" at bounding box center [778, 225] width 467 height 28
paste input "UT - Rose Park Redwood Rd - Rateboard - Default Folder"
type input "UT - Rose Park Redwood Rd - Rateboard - Default Folder"
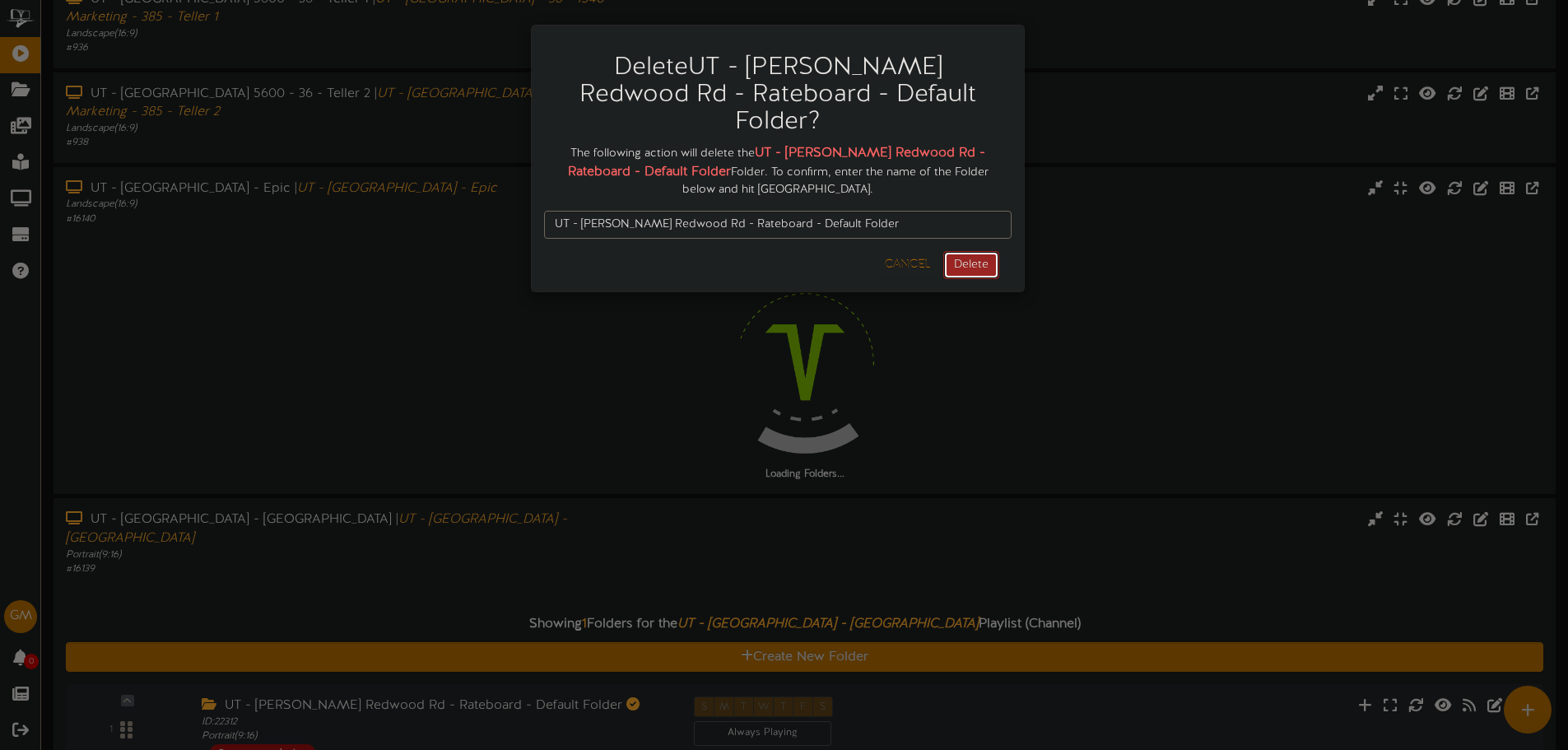
click at [962, 251] on button "Delete" at bounding box center [972, 265] width 56 height 28
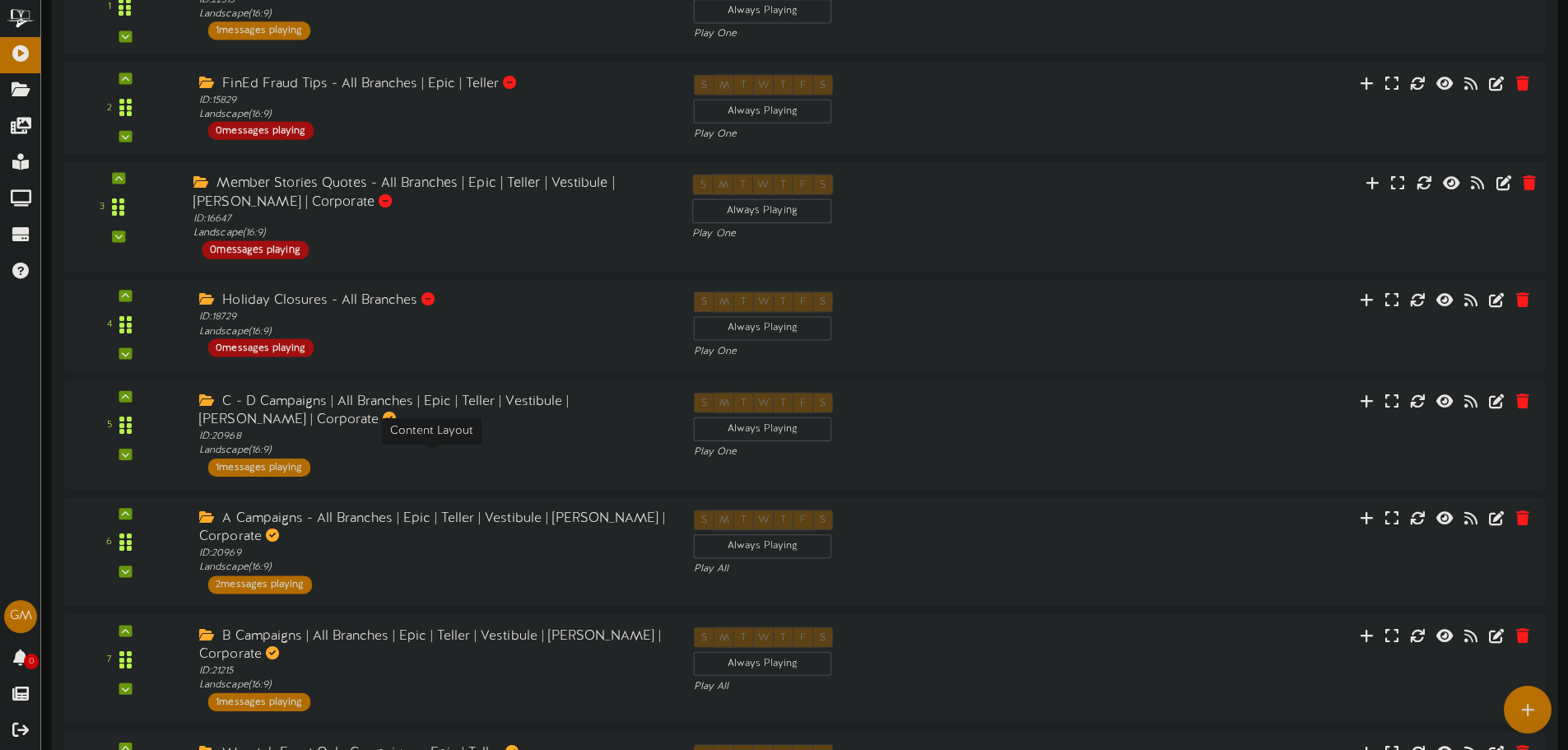
scroll to position [596, 0]
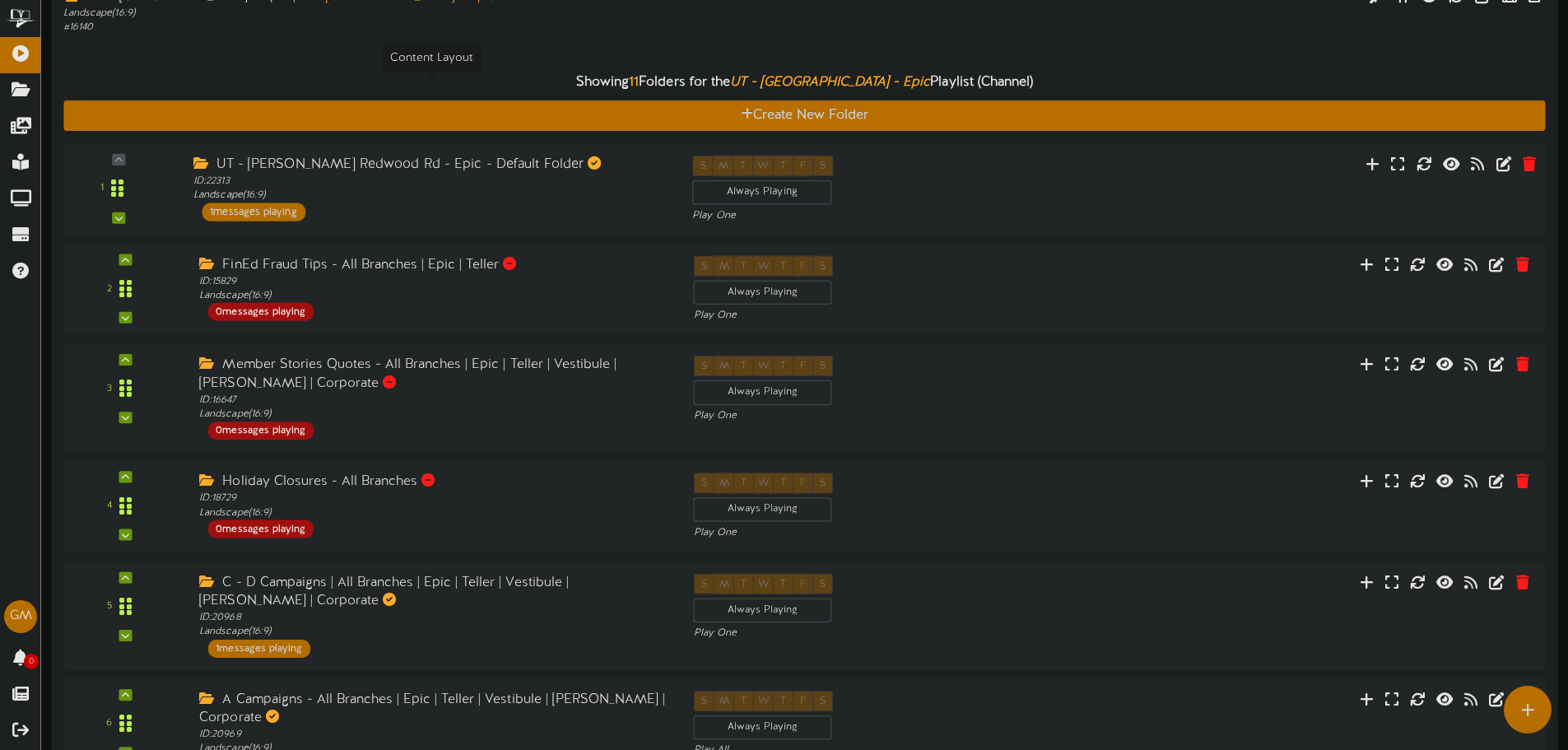
click at [604, 173] on div "ID: 22313 Landscape ( 16:9 )" at bounding box center [430, 188] width 474 height 29
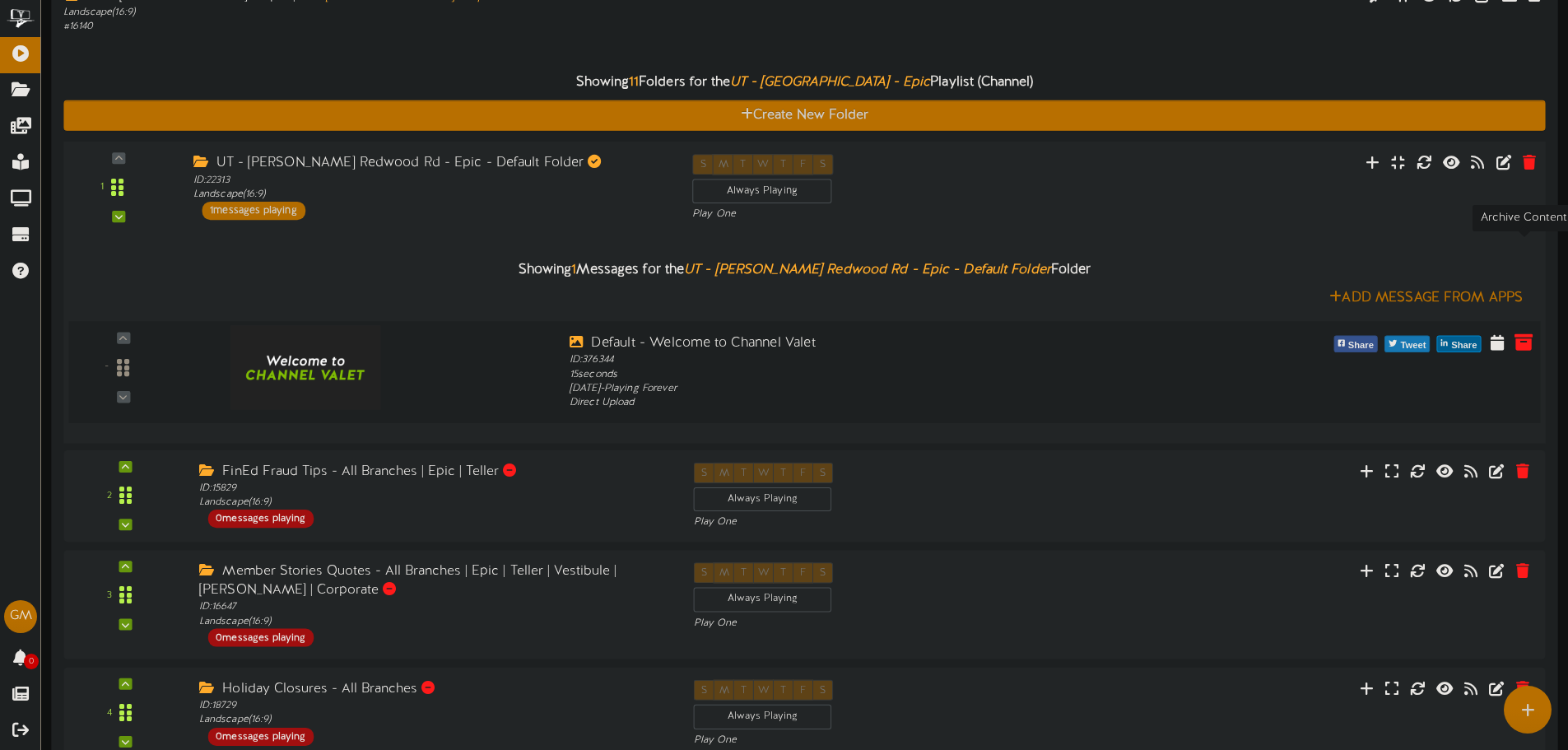
click at [1519, 332] on icon at bounding box center [1524, 341] width 18 height 18
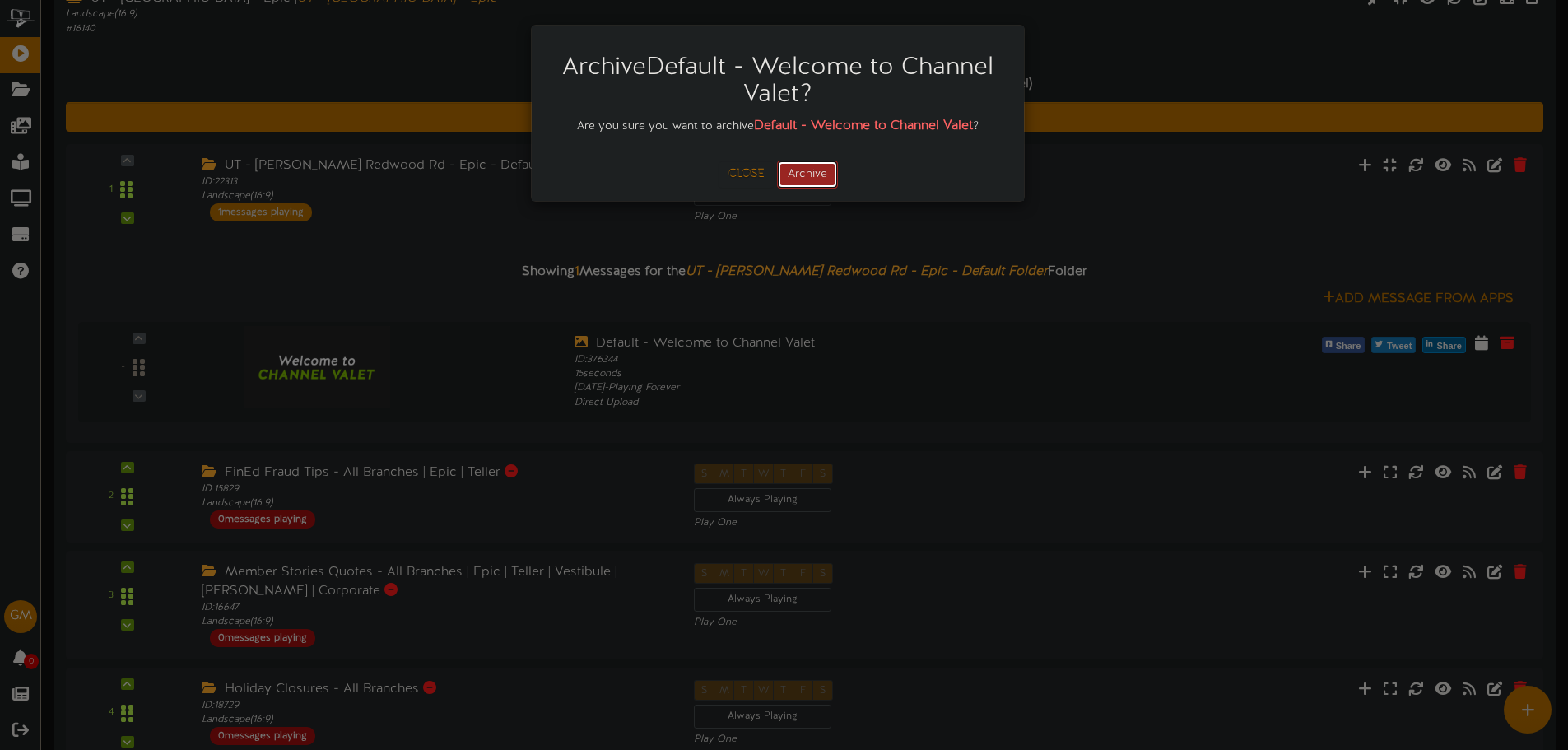
click at [817, 169] on button "Archive" at bounding box center [808, 174] width 61 height 28
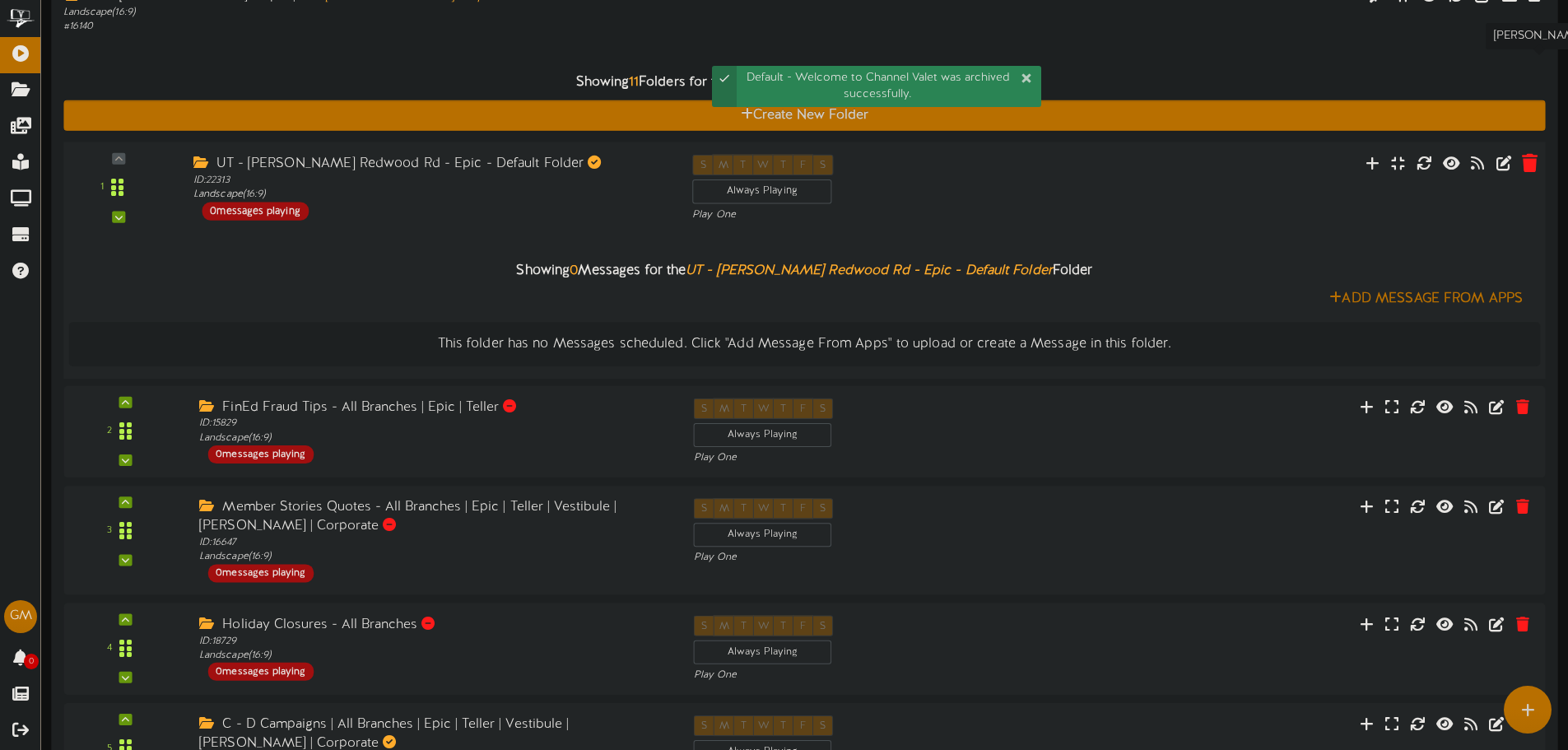
click at [1523, 153] on icon at bounding box center [1530, 162] width 16 height 18
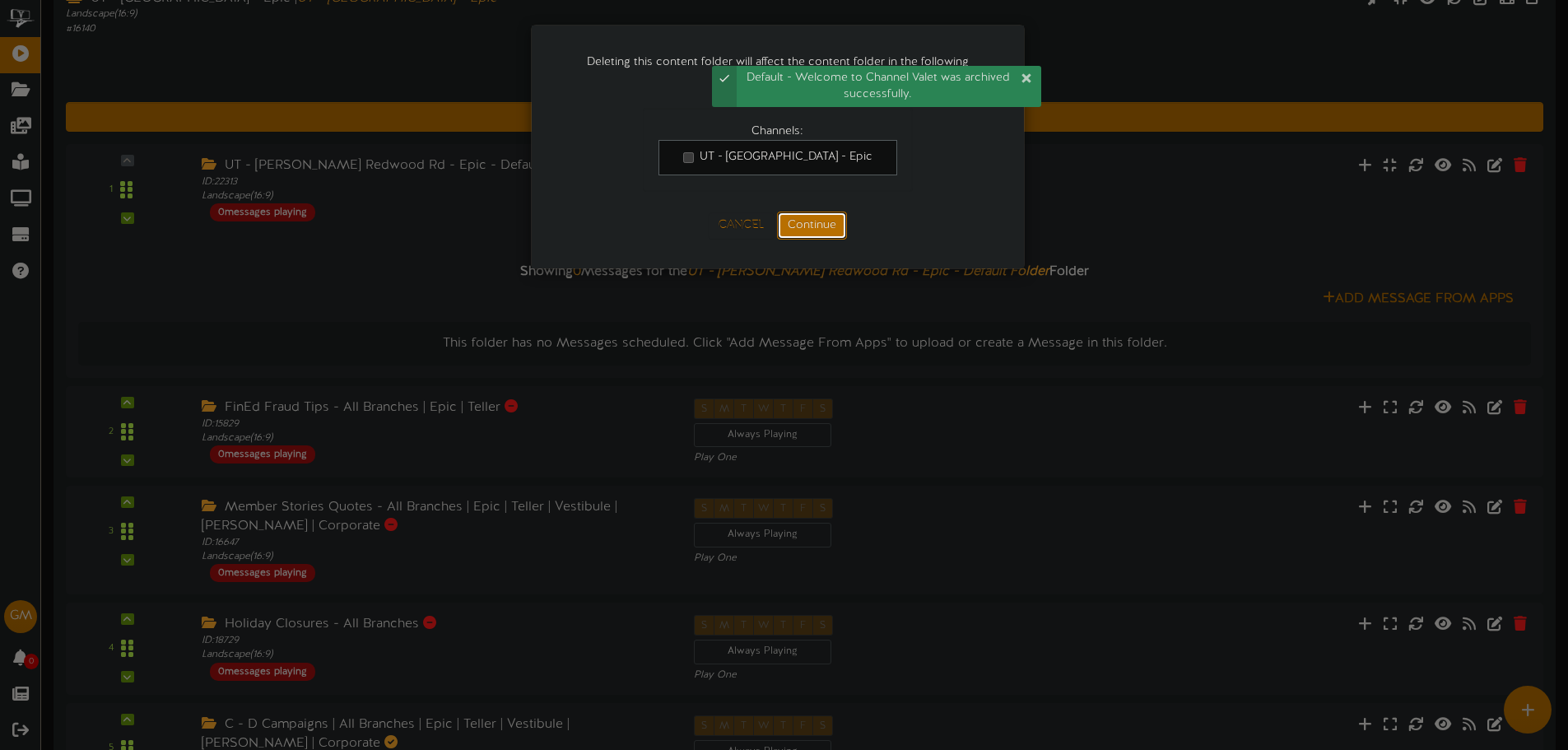
click at [808, 240] on button "Continue" at bounding box center [812, 225] width 70 height 28
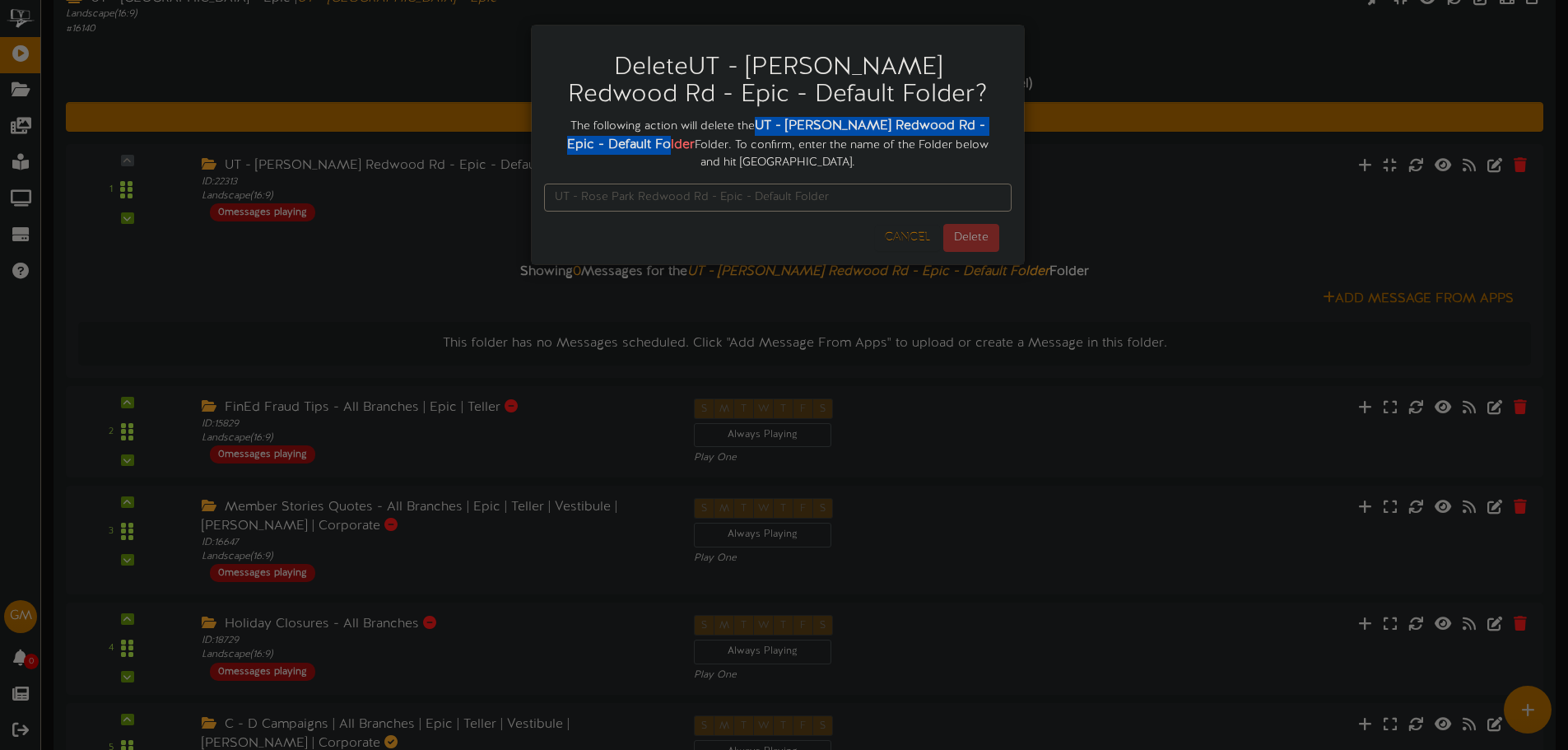
drag, startPoint x: 760, startPoint y: 122, endPoint x: 653, endPoint y: 142, distance: 108.9
click at [653, 142] on strong "UT - Rose Park Redwood Rd - Epic - Default Folder" at bounding box center [776, 135] width 419 height 34
copy strong "UT - Rose Park Redwood Rd - Epic - Default Folder"
click at [673, 196] on input "text" at bounding box center [778, 197] width 467 height 28
paste input "UT - Rose Park Redwood Rd - Epic - Default Folder"
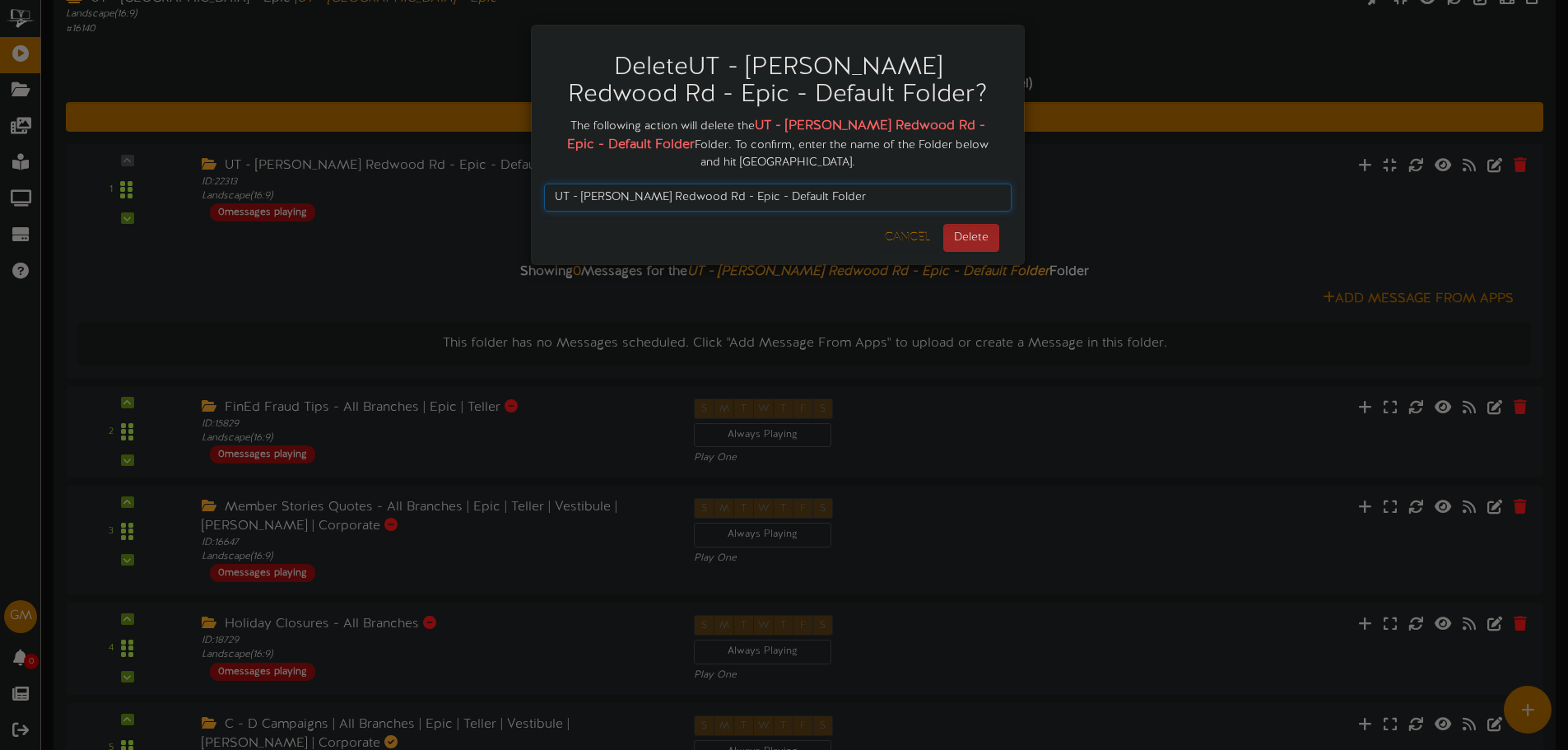
type input "UT - Rose Park Redwood Rd - Epic - Default Folder"
click at [969, 241] on button "Delete" at bounding box center [972, 238] width 56 height 28
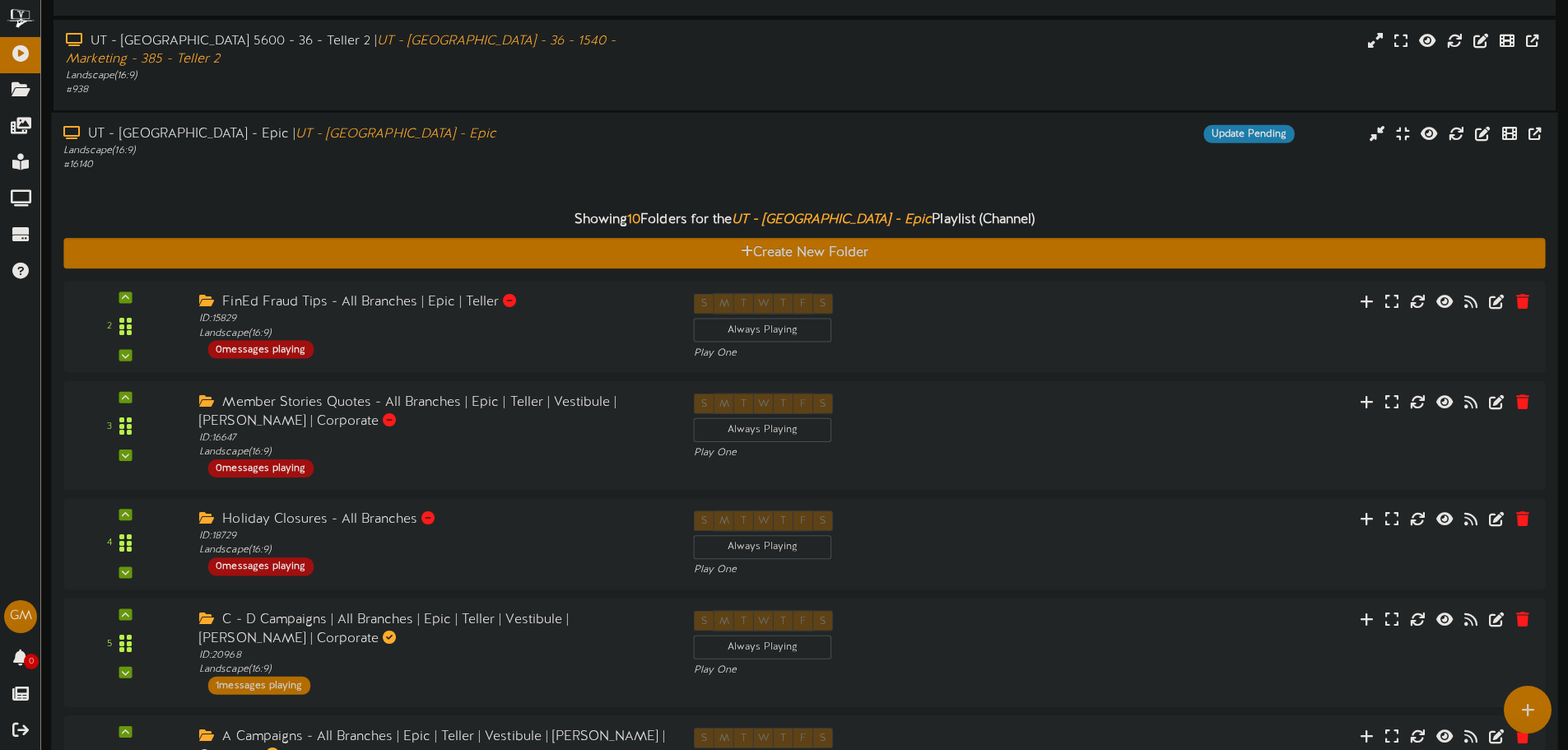
scroll to position [430, 0]
